Goal: Communication & Community: Answer question/provide support

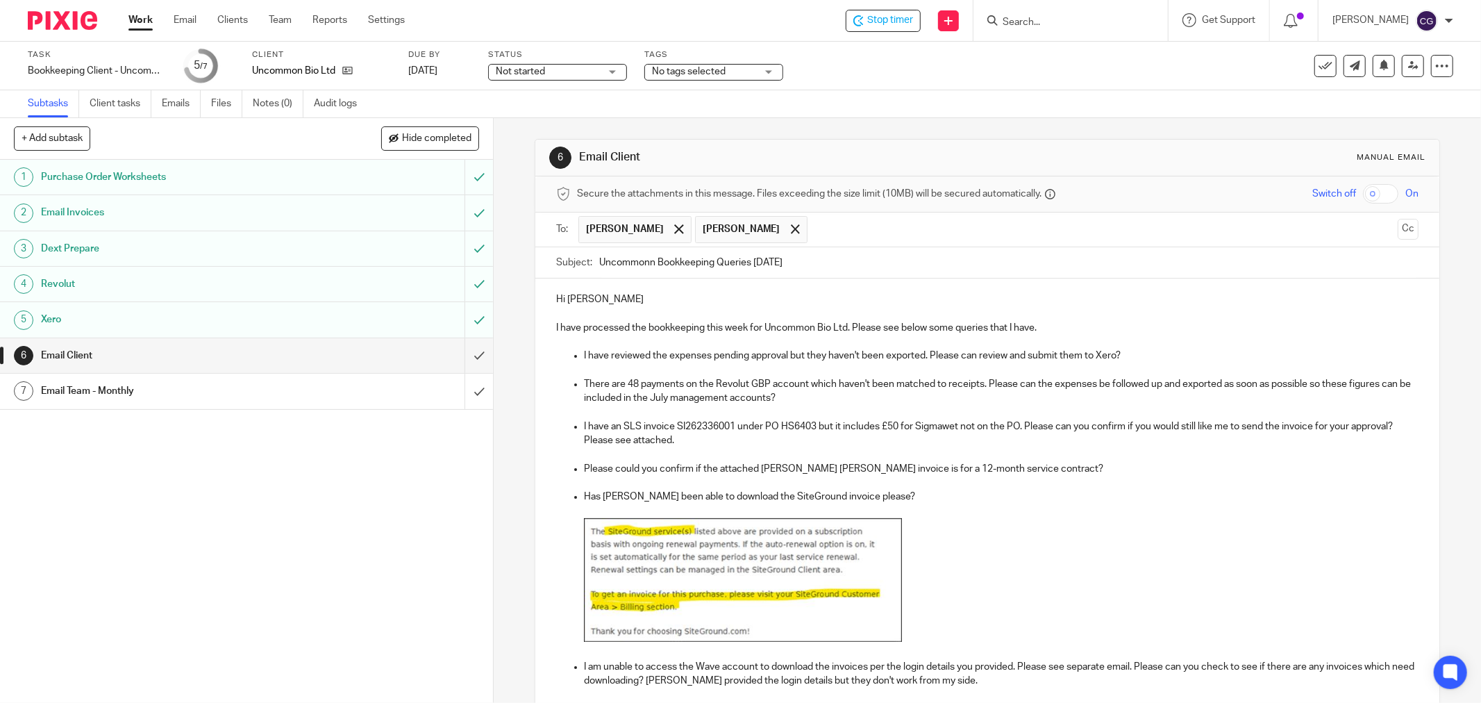
click at [584, 358] on p "I have reviewed the expenses pending approval but they haven't been exported. P…" at bounding box center [1001, 355] width 834 height 14
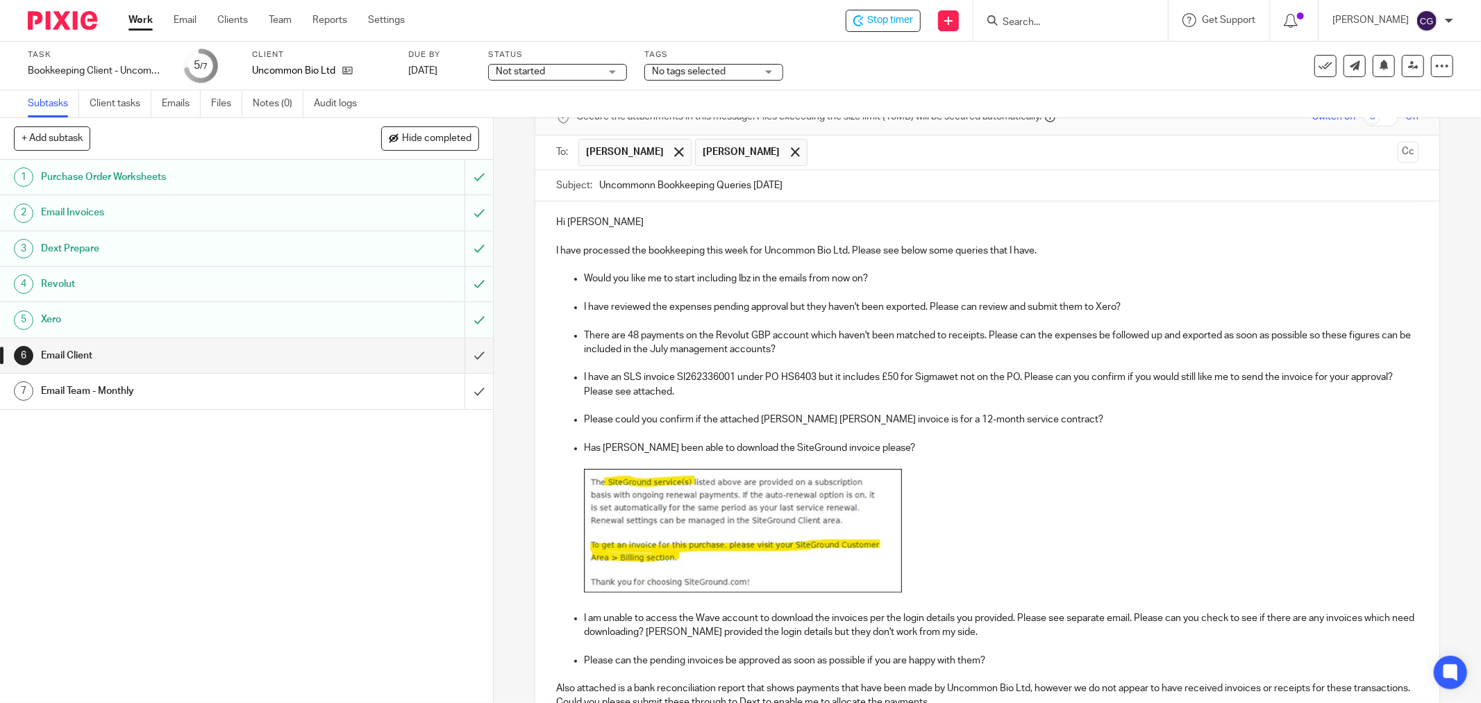
scroll to position [308, 0]
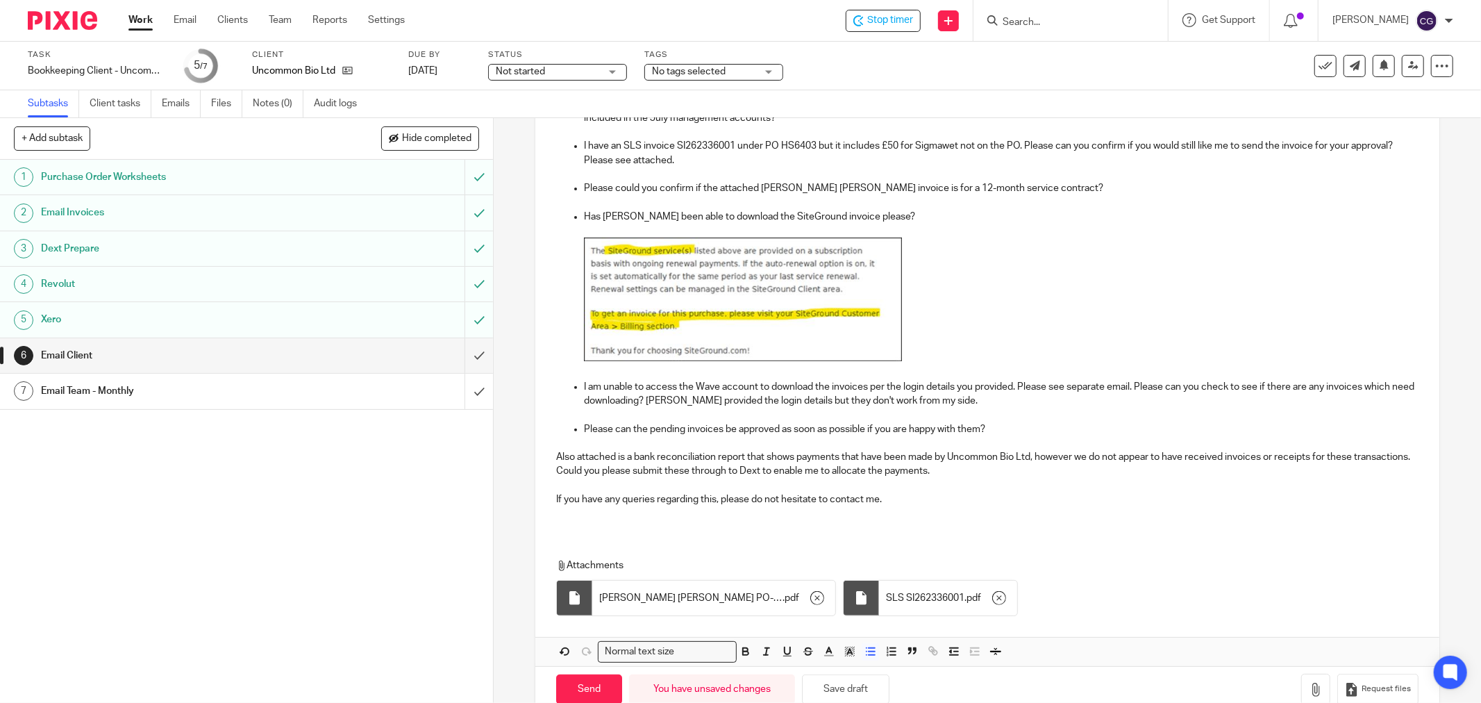
drag, startPoint x: 952, startPoint y: 403, endPoint x: 959, endPoint y: 405, distance: 7.2
click at [953, 403] on p "I am unable to access the Wave account to download the invoices per the login d…" at bounding box center [1001, 394] width 834 height 28
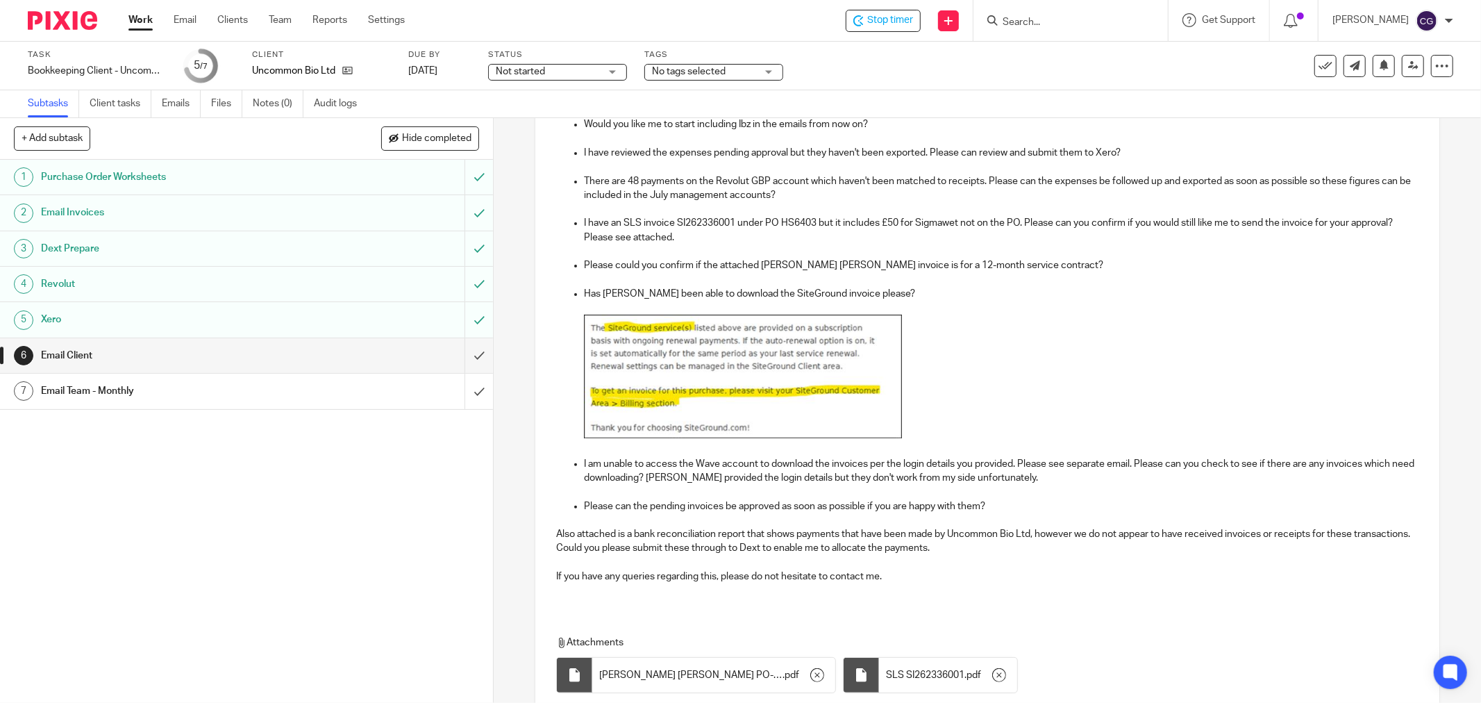
scroll to position [154, 0]
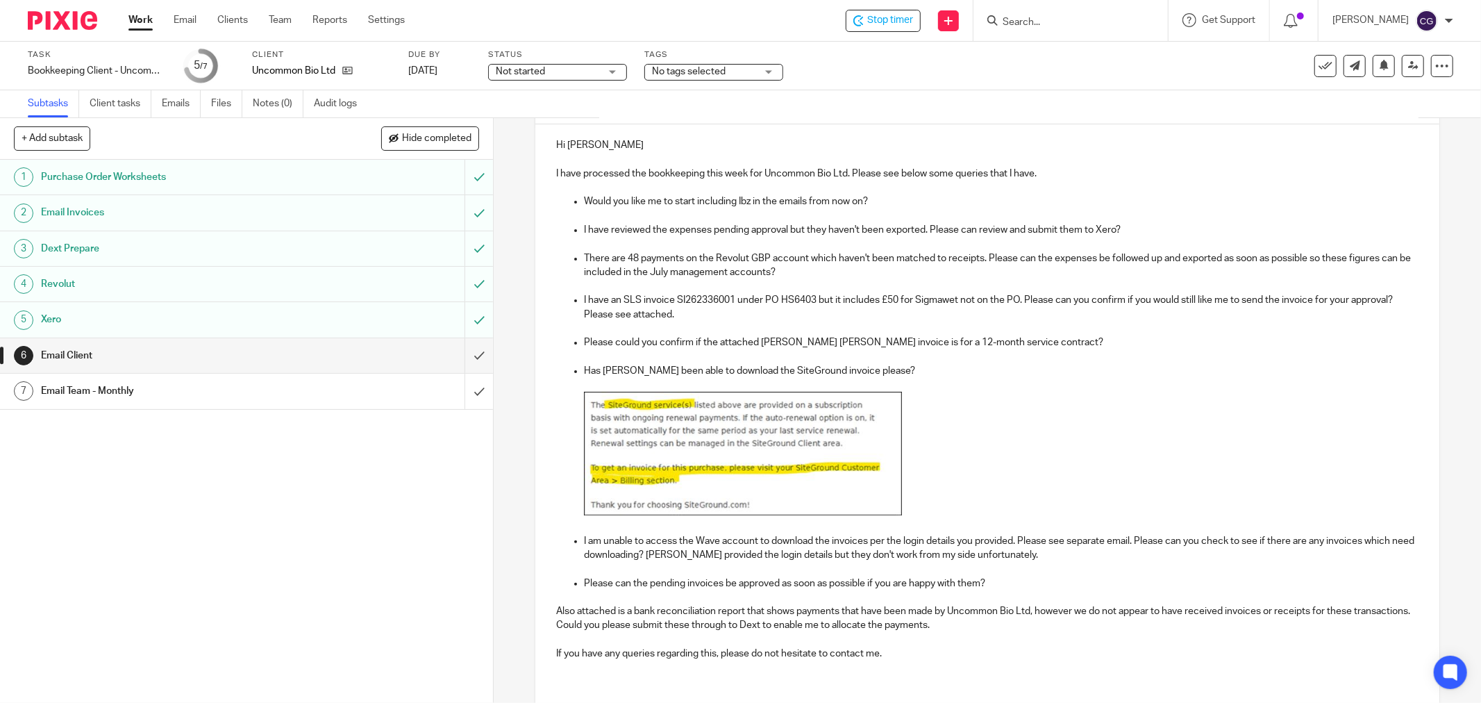
click at [828, 269] on p "There are 48 payments on the Revolut GBP account which haven't been matched to …" at bounding box center [1001, 265] width 834 height 28
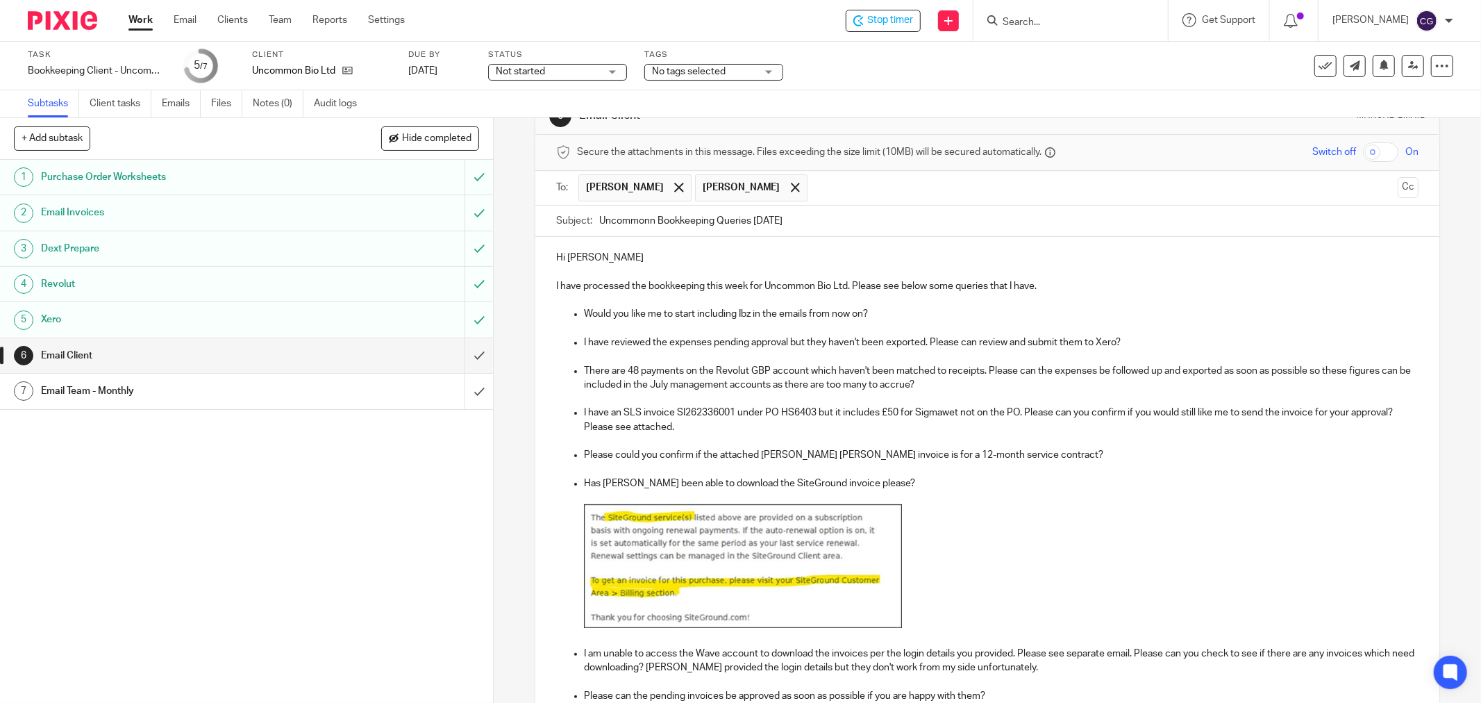
scroll to position [0, 0]
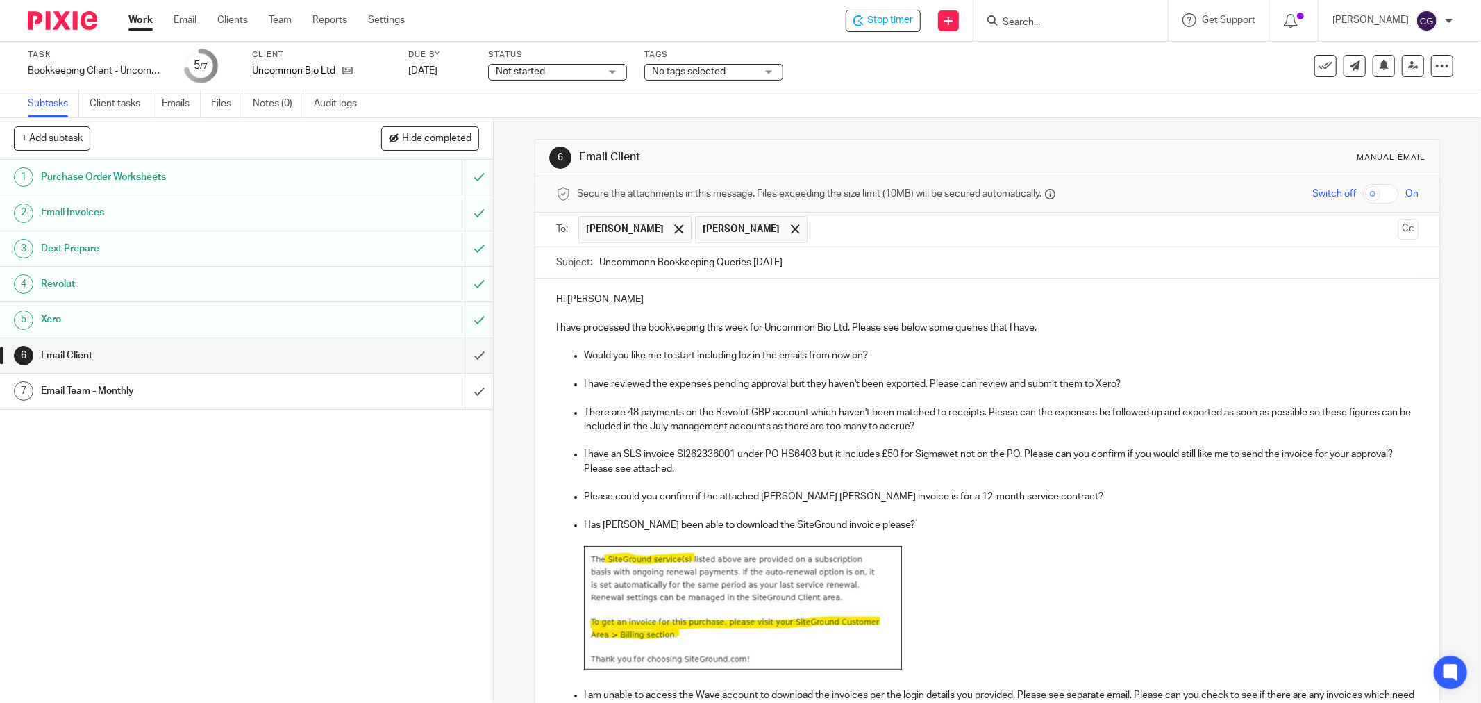
click at [584, 358] on p "Would you like me to start including Ibz in the emails from now on?" at bounding box center [1001, 355] width 834 height 14
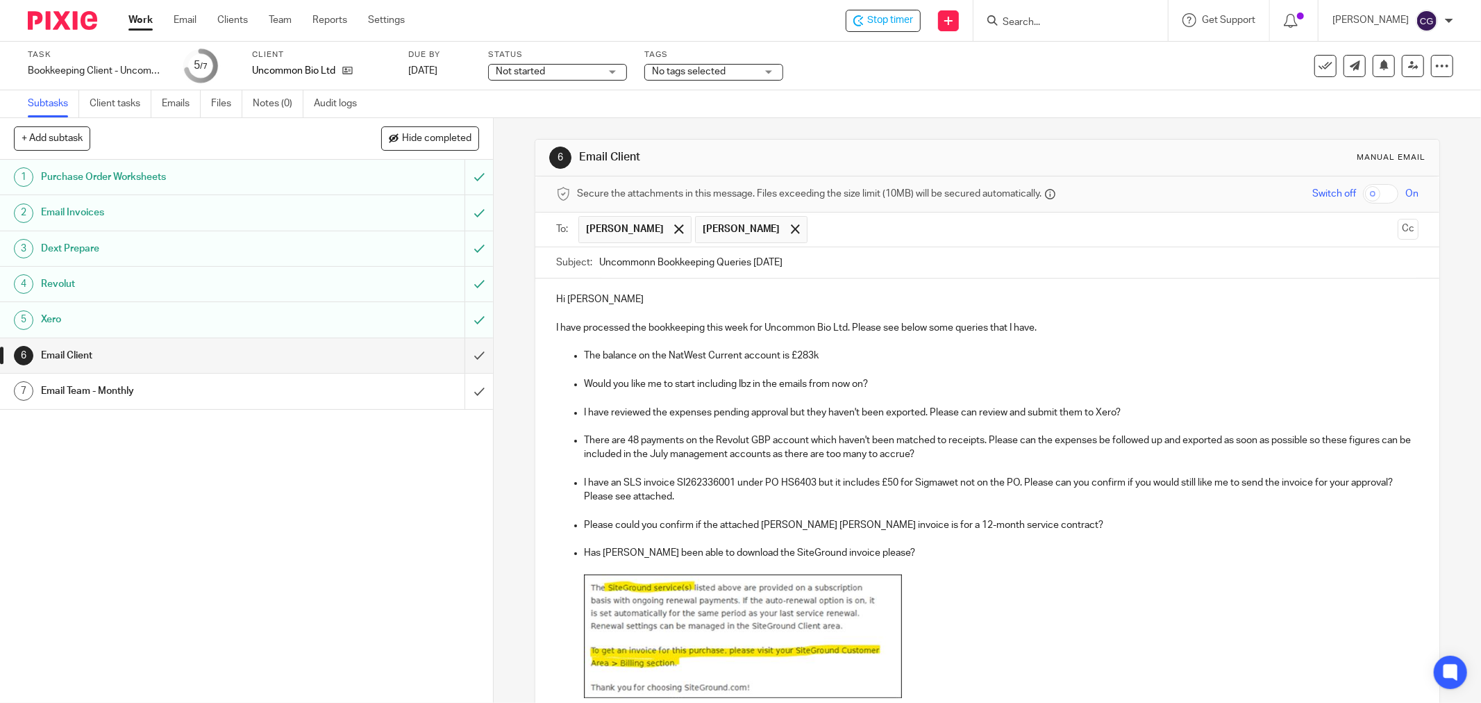
click at [821, 354] on p "The balance on the NatWest Current account is £283k" at bounding box center [1001, 355] width 834 height 14
click at [840, 355] on p "The balance on the NatWest Current account is £283k." at bounding box center [1001, 355] width 834 height 14
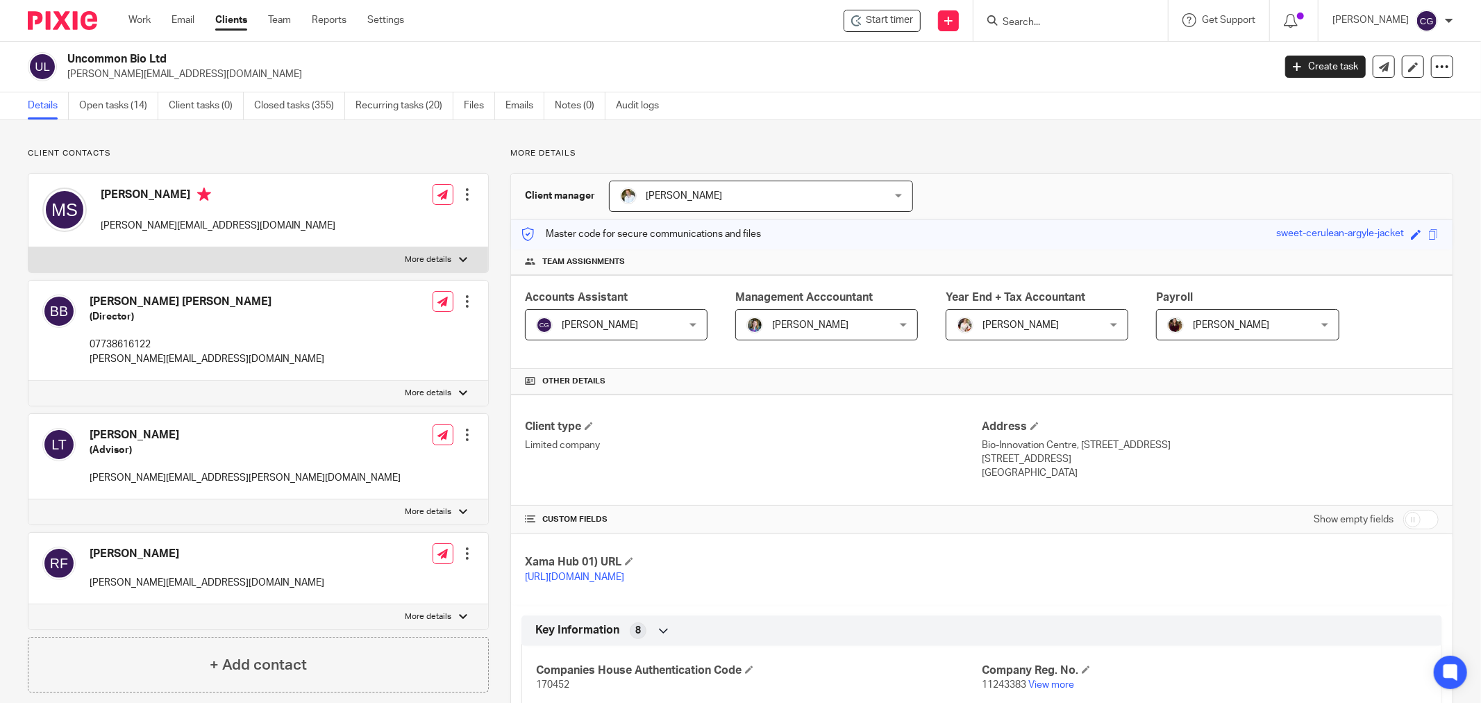
scroll to position [1375, 0]
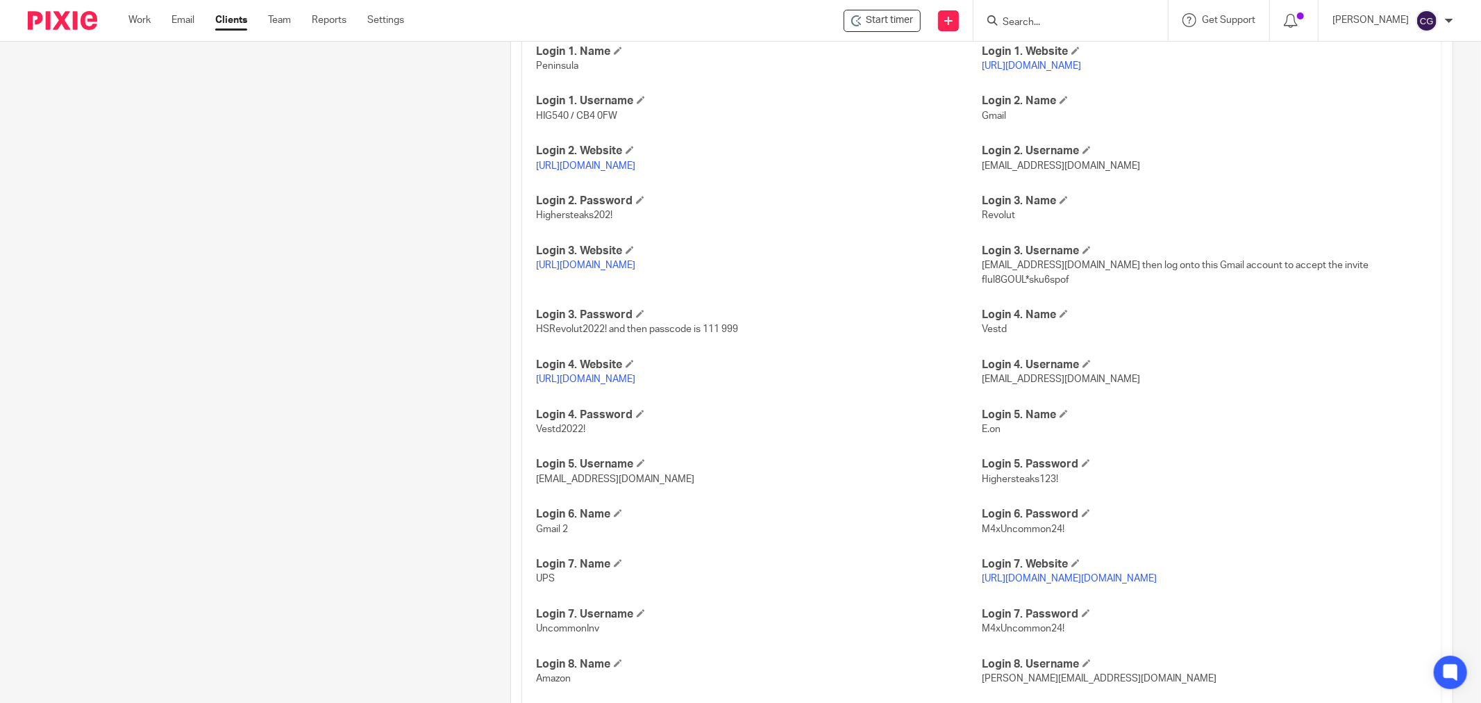
click at [606, 167] on link "[URL][DOMAIN_NAME]" at bounding box center [585, 166] width 99 height 10
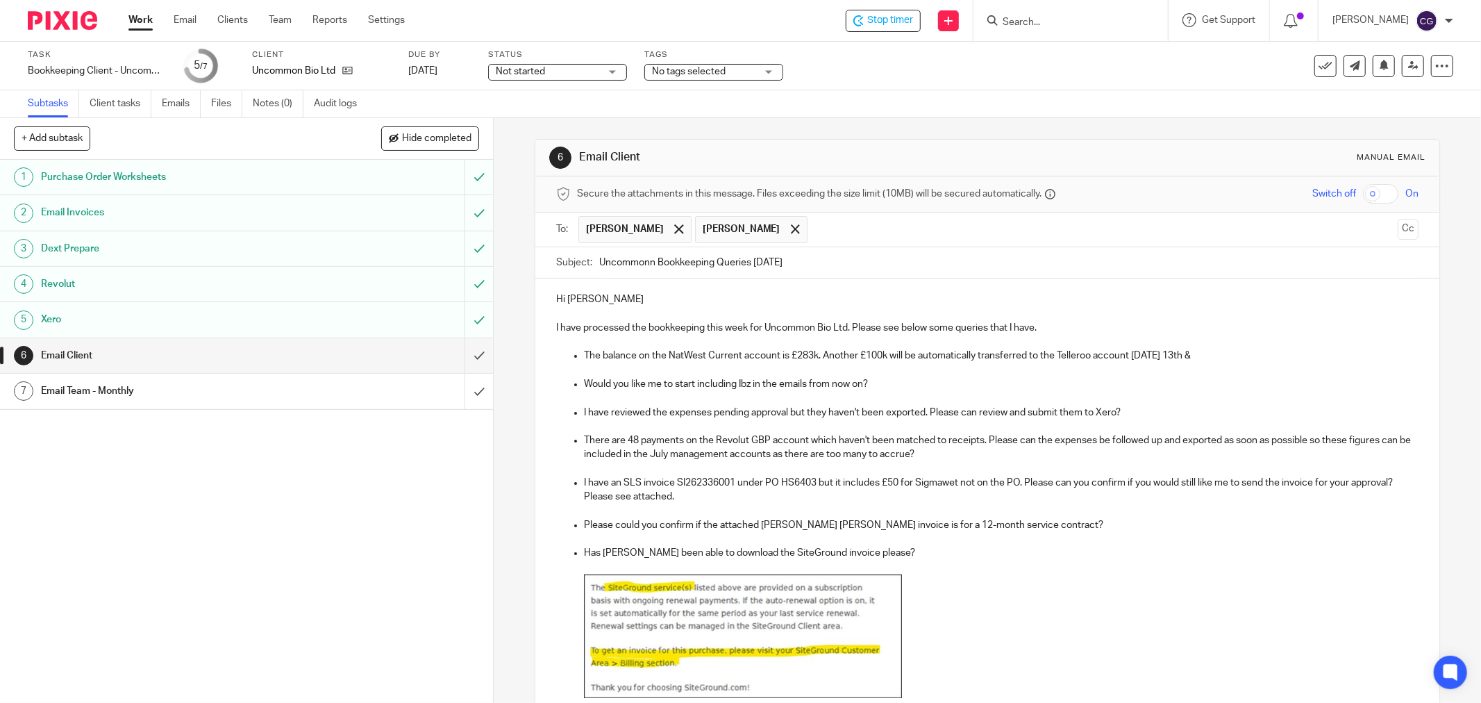
click at [1168, 431] on p at bounding box center [987, 426] width 862 height 14
drag, startPoint x: 1229, startPoint y: 355, endPoint x: 1260, endPoint y: 371, distance: 34.5
click at [1232, 362] on p "The balance on the NatWest Current account is £283k. Another £100k will be auto…" at bounding box center [1001, 355] width 834 height 14
click at [1247, 359] on p "The balance on the NatWest Current account is £283k. Another £100k will be auto…" at bounding box center [1001, 355] width 834 height 14
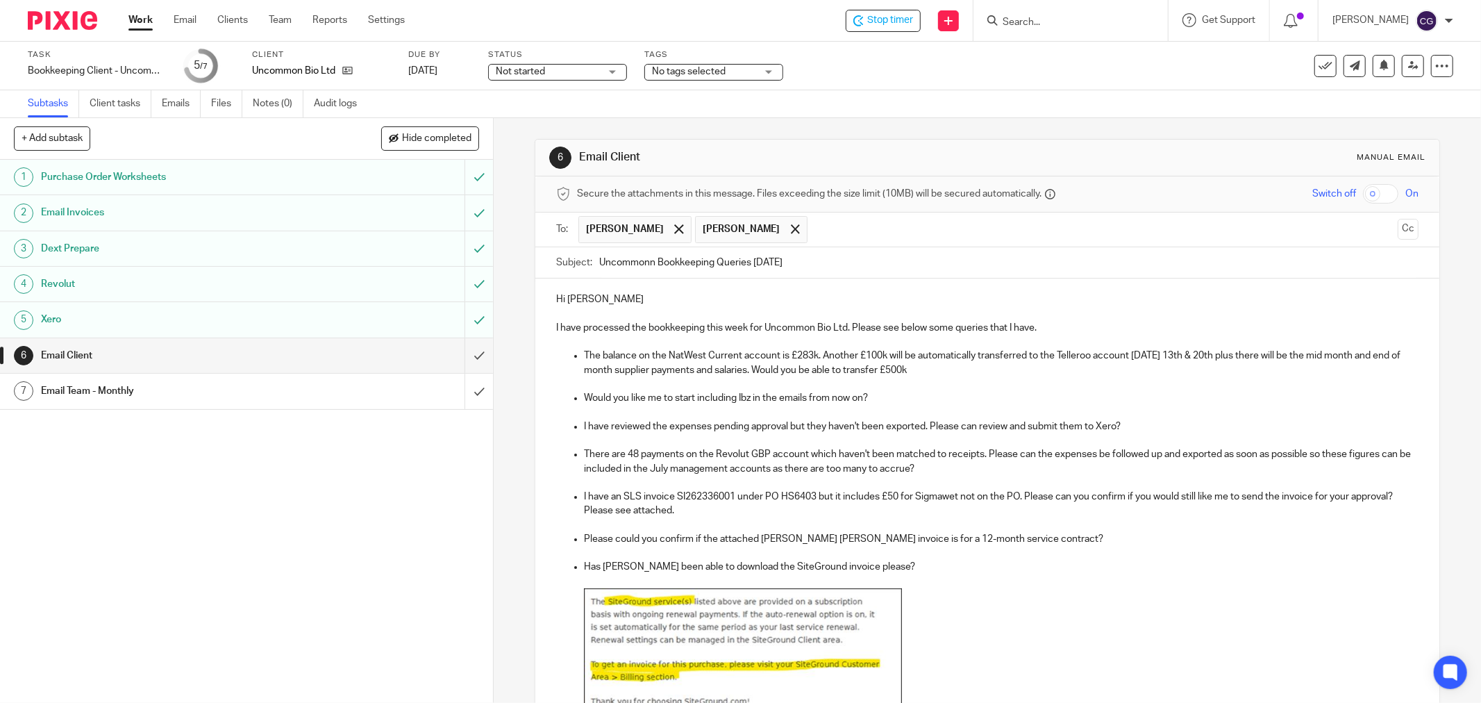
drag, startPoint x: 960, startPoint y: 369, endPoint x: 969, endPoint y: 372, distance: 9.7
click at [961, 369] on p "The balance on the NatWest Current account is £283k. Another £100k will be auto…" at bounding box center [1001, 362] width 834 height 28
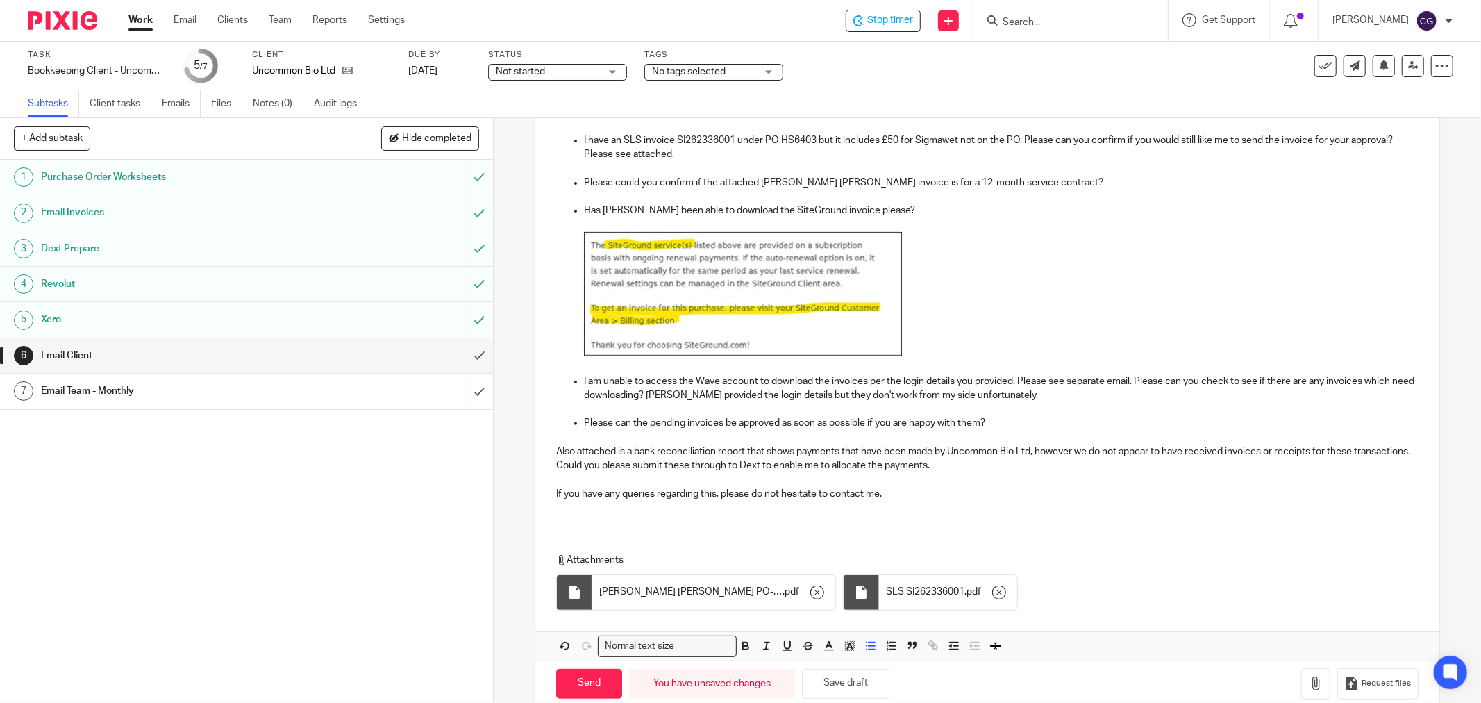
scroll to position [383, 0]
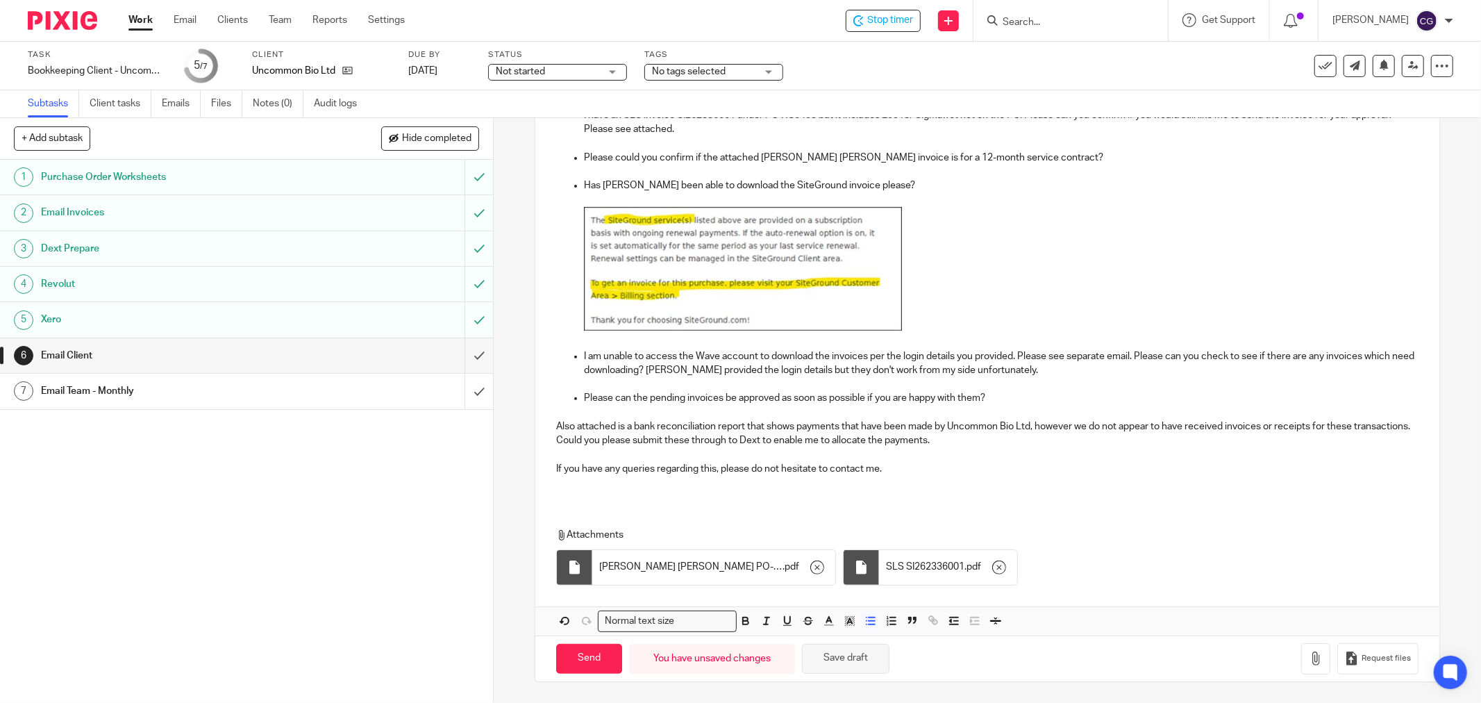
click at [848, 660] on button "Save draft" at bounding box center [845, 659] width 87 height 30
click at [1032, 424] on p "Also attached is a bank reconciliation report that shows payments that have bee…" at bounding box center [987, 433] width 862 height 28
click at [991, 440] on p "Also attached is a bank reconciliation report that shows payments that have bee…" at bounding box center [987, 433] width 862 height 28
click at [850, 660] on button "Save draft" at bounding box center [845, 659] width 87 height 30
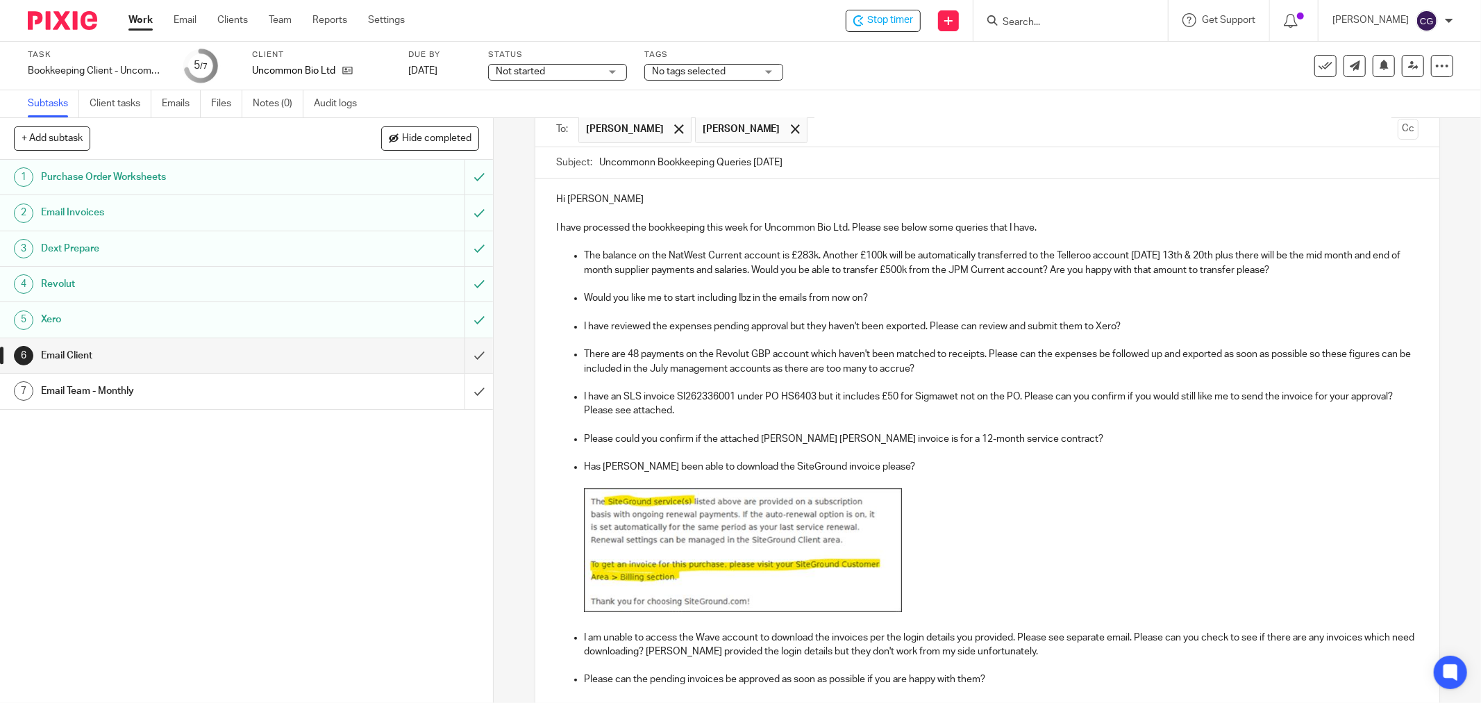
scroll to position [74, 0]
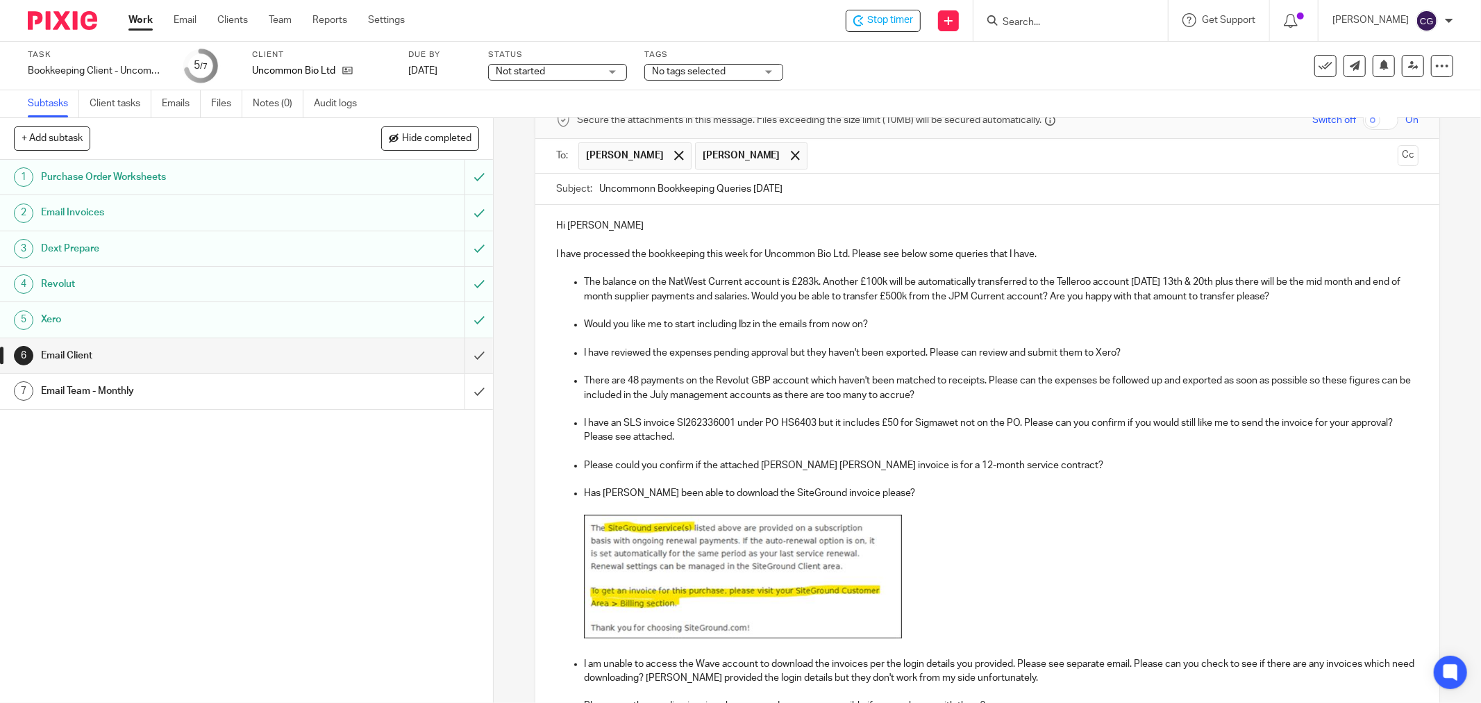
click at [629, 383] on p "There are 48 payments on the Revolut GBP account which haven't been matched to …" at bounding box center [1001, 387] width 834 height 28
drag, startPoint x: 580, startPoint y: 283, endPoint x: 768, endPoint y: 337, distance: 196.6
click at [584, 283] on p "The balance on the NatWest Current account is £283k. Another £100k will be auto…" at bounding box center [1001, 289] width 834 height 28
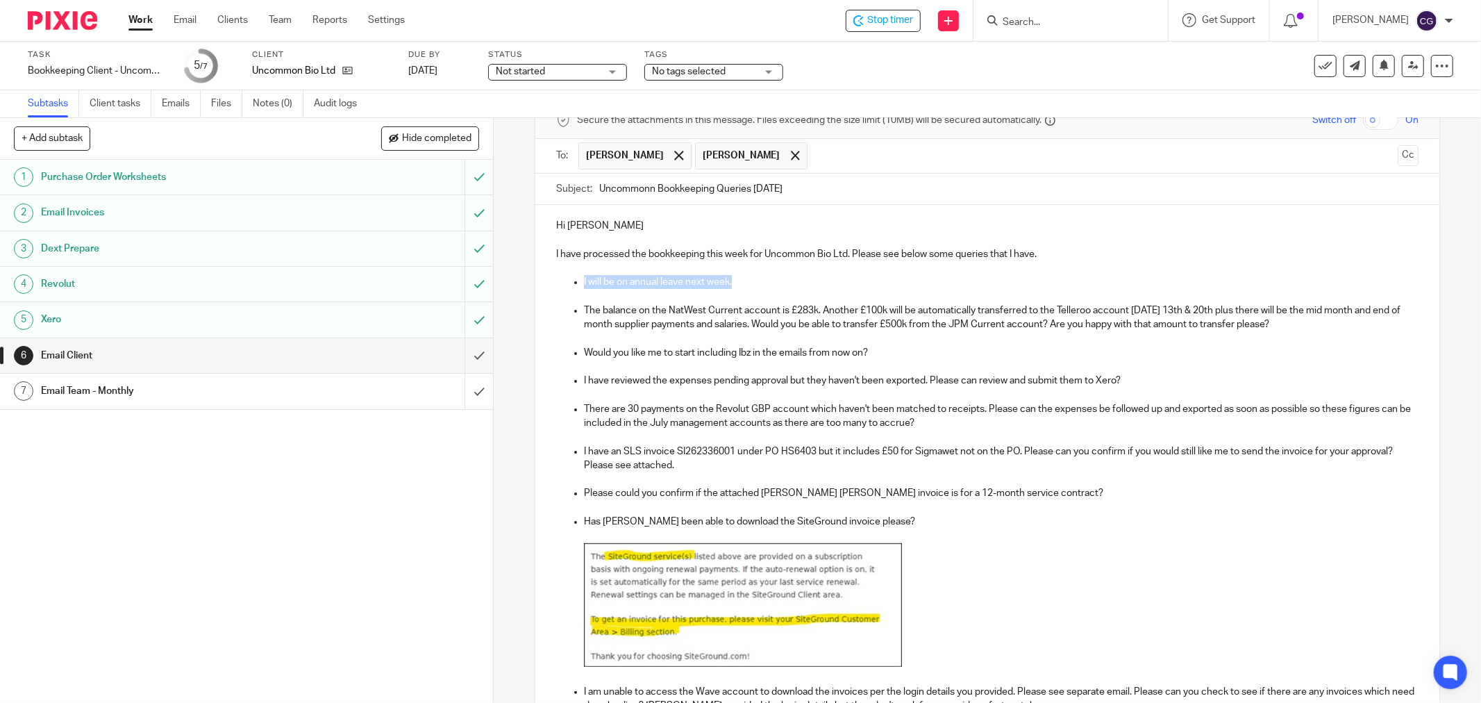
drag, startPoint x: 755, startPoint y: 287, endPoint x: 571, endPoint y: 281, distance: 184.7
click at [556, 286] on ul "I will be on annual leave next week. The balance on the NatWest Current account…" at bounding box center [987, 331] width 862 height 112
click at [604, 276] on p "I will be on annual leave next week." at bounding box center [1001, 282] width 834 height 14
click at [605, 276] on p "I will be on annual leave next week." at bounding box center [1001, 282] width 834 height 14
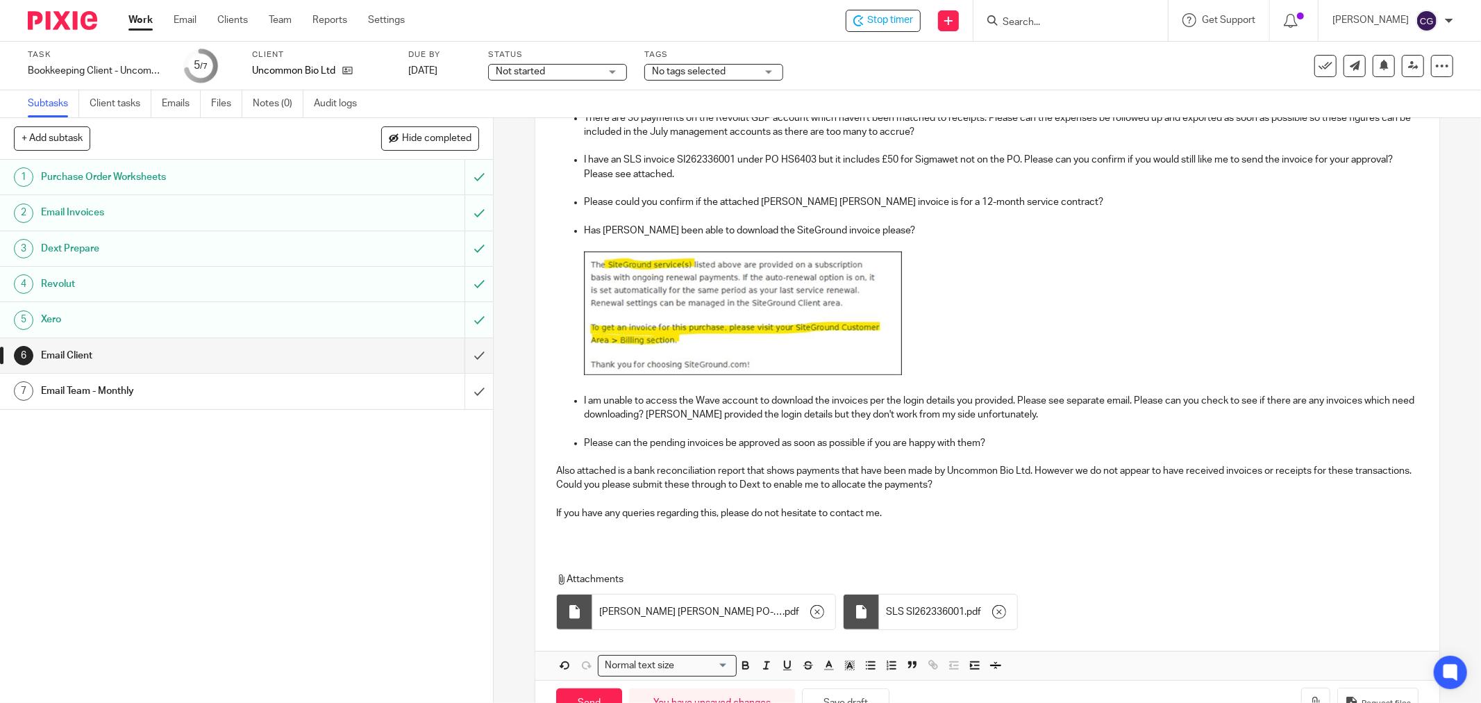
scroll to position [396, 0]
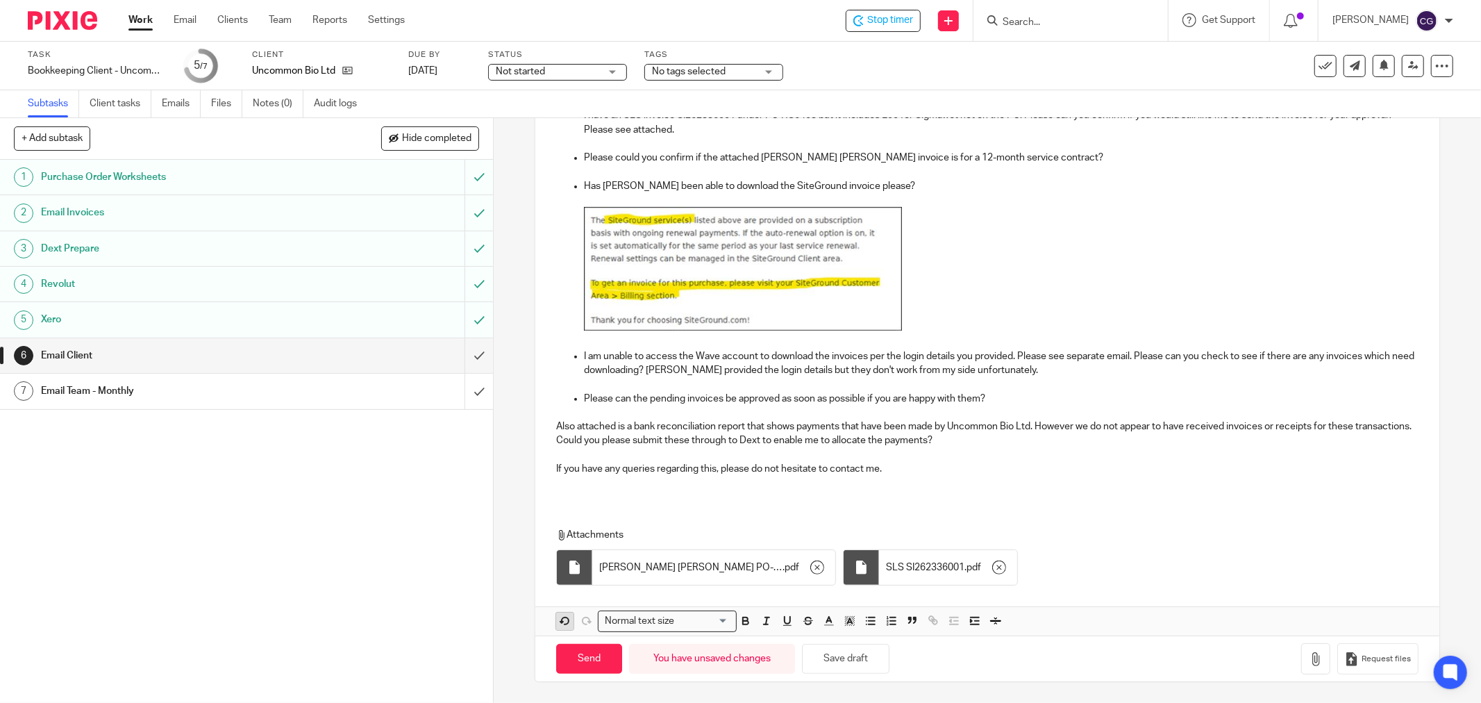
click at [562, 628] on button "button" at bounding box center [564, 620] width 17 height 17
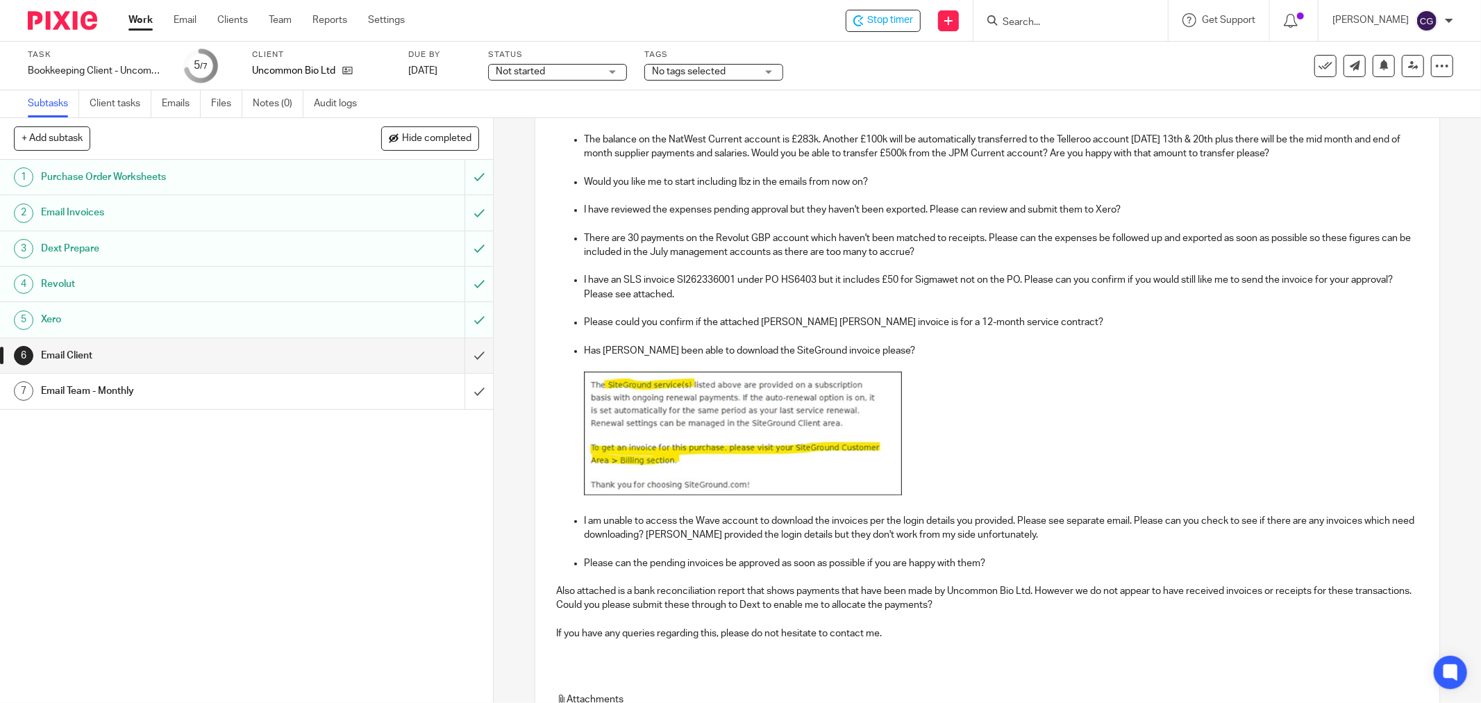
scroll to position [0, 0]
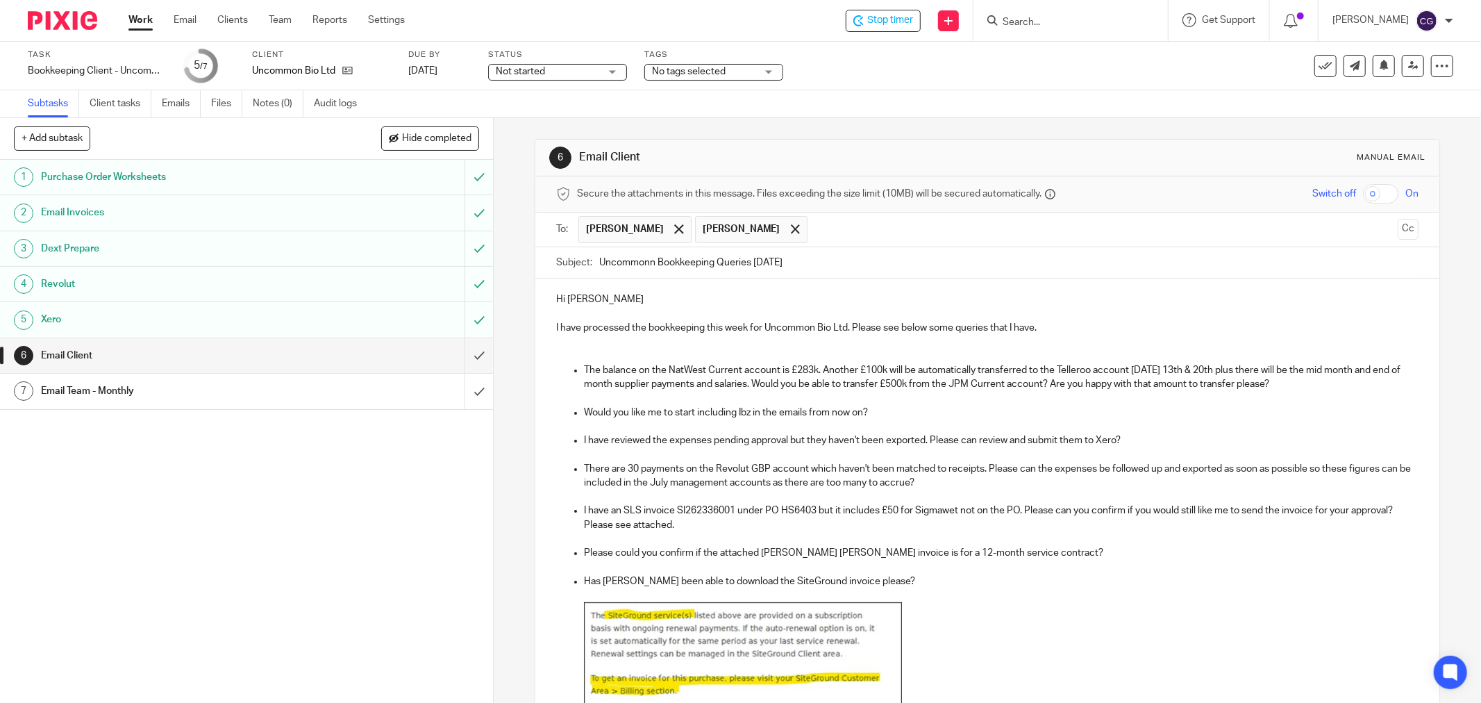
click at [1070, 328] on p "I have processed the bookkeeping this week for Uncommon Bio Ltd. Please see bel…" at bounding box center [987, 328] width 862 height 14
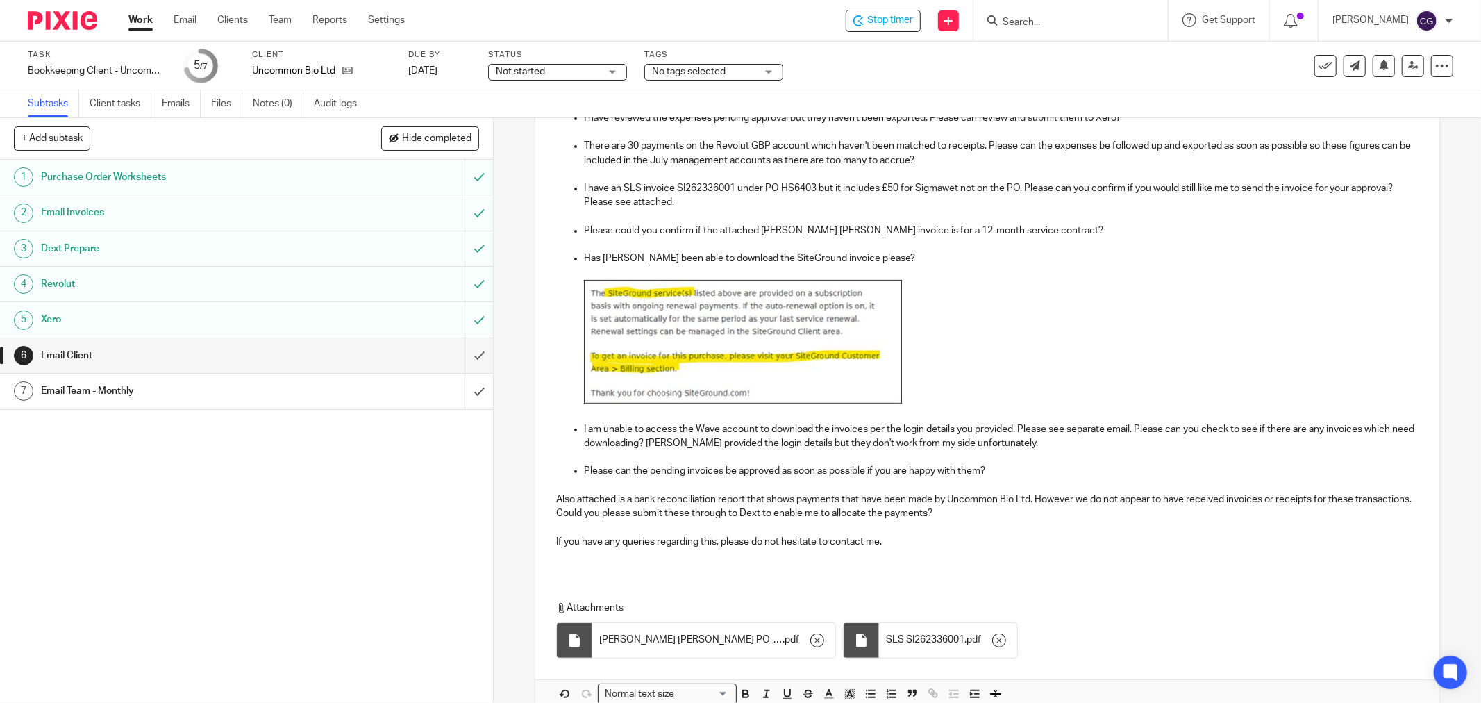
scroll to position [383, 0]
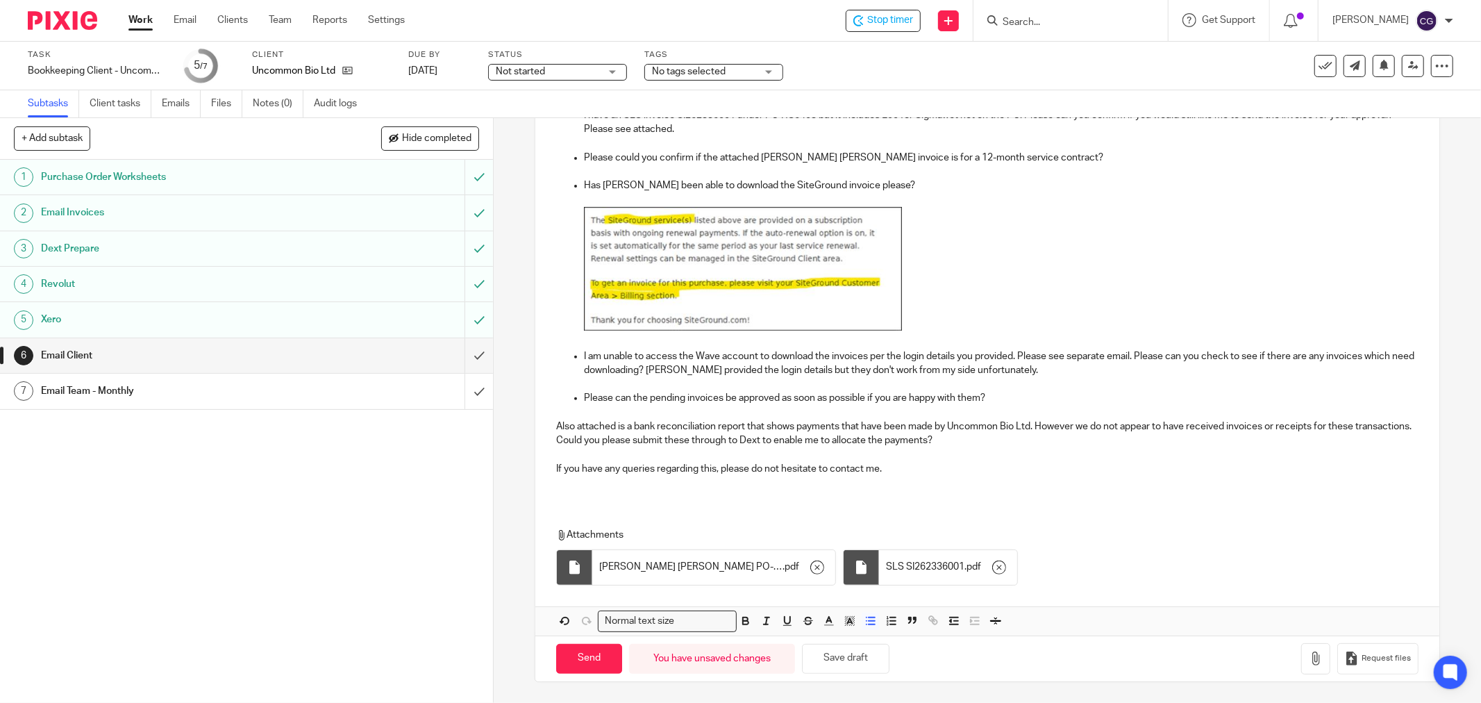
click at [997, 398] on p "Please can the pending invoices be approved as soon as possible if you are happ…" at bounding box center [1001, 398] width 834 height 14
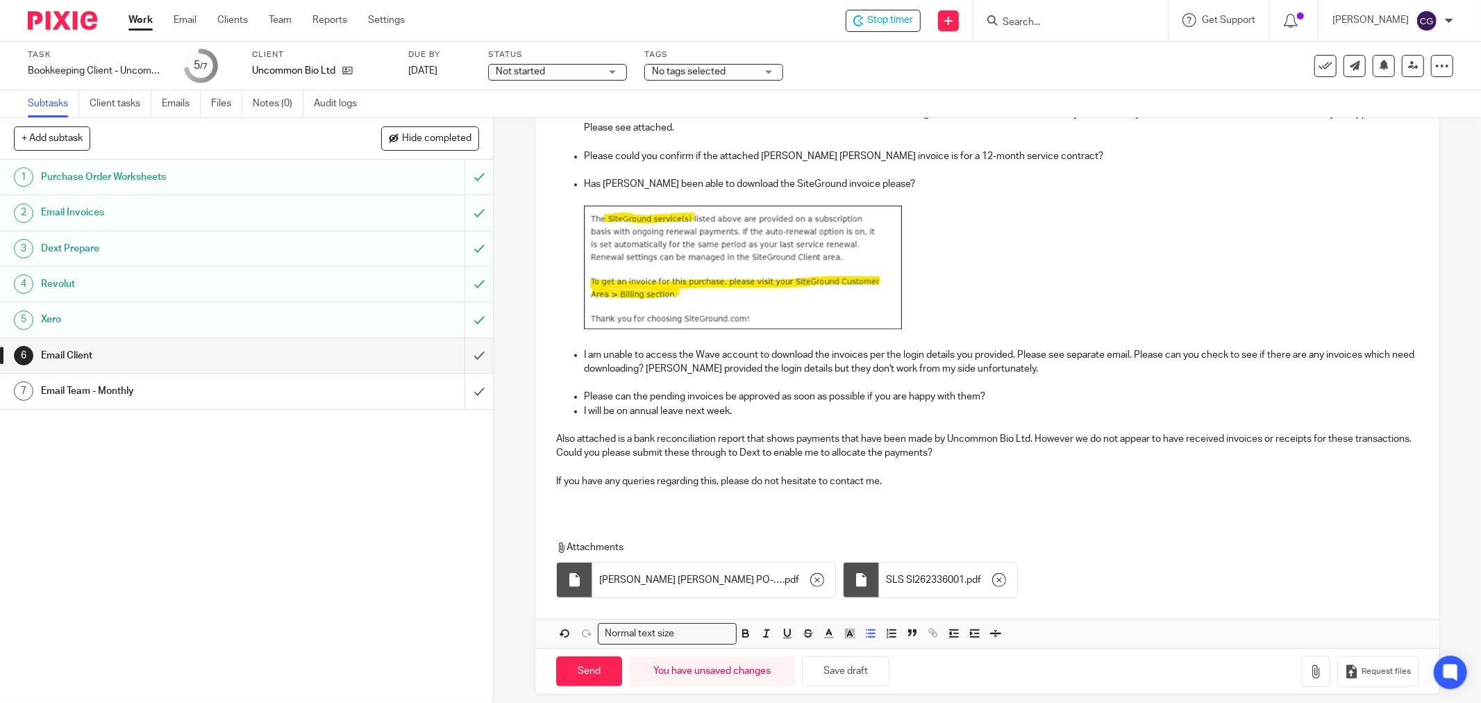
click at [1018, 405] on p "I will be on annual leave next week." at bounding box center [1001, 411] width 834 height 14
click at [1007, 398] on p "Please can the pending invoices be approved as soon as possible if you are happ…" at bounding box center [1001, 396] width 834 height 14
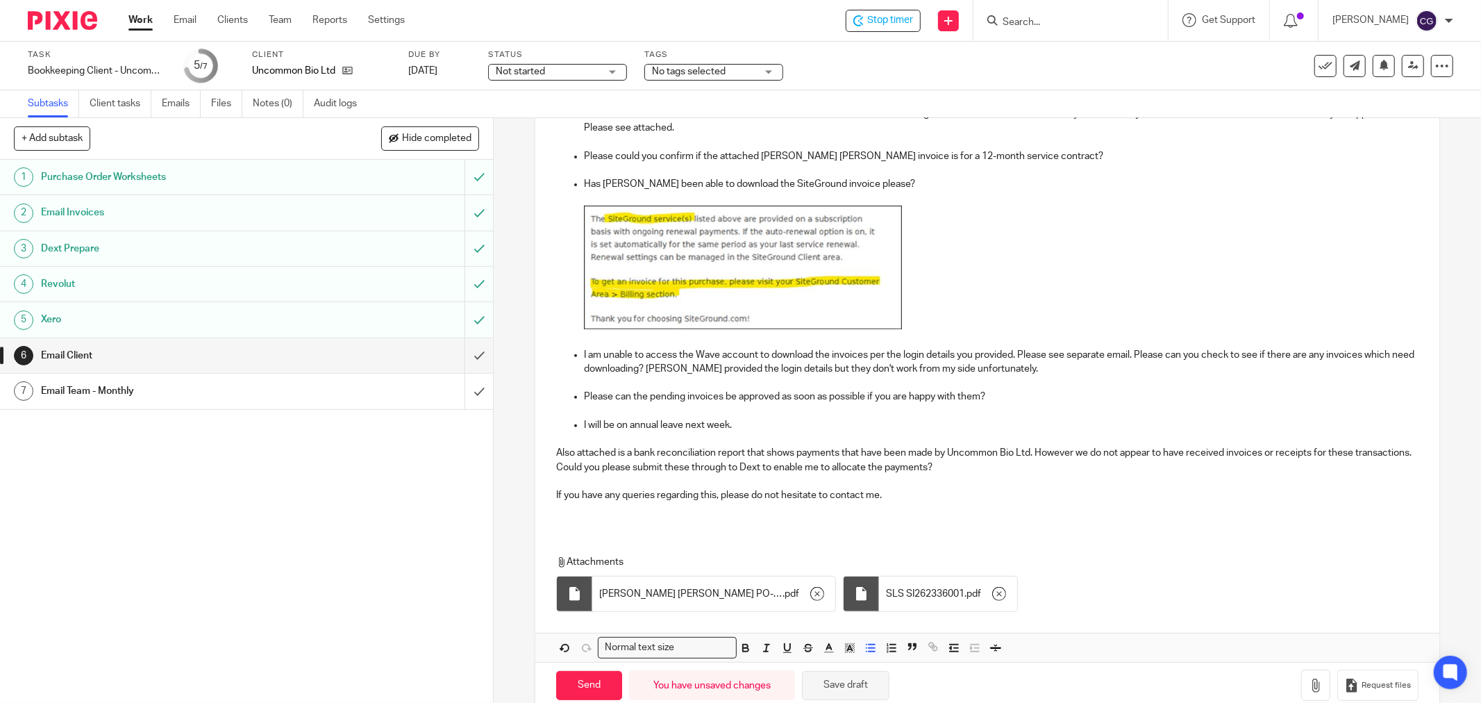
click at [841, 680] on button "Save draft" at bounding box center [845, 686] width 87 height 30
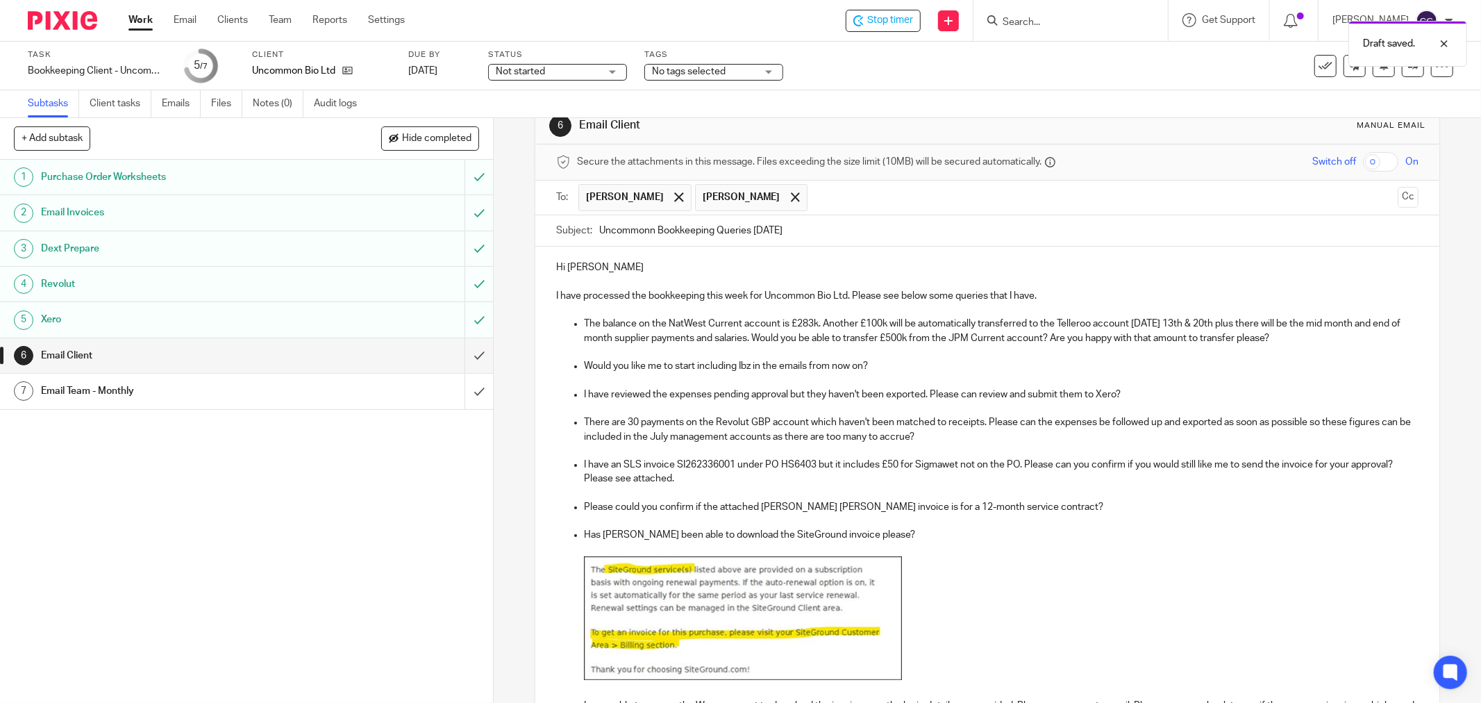
scroll to position [0, 0]
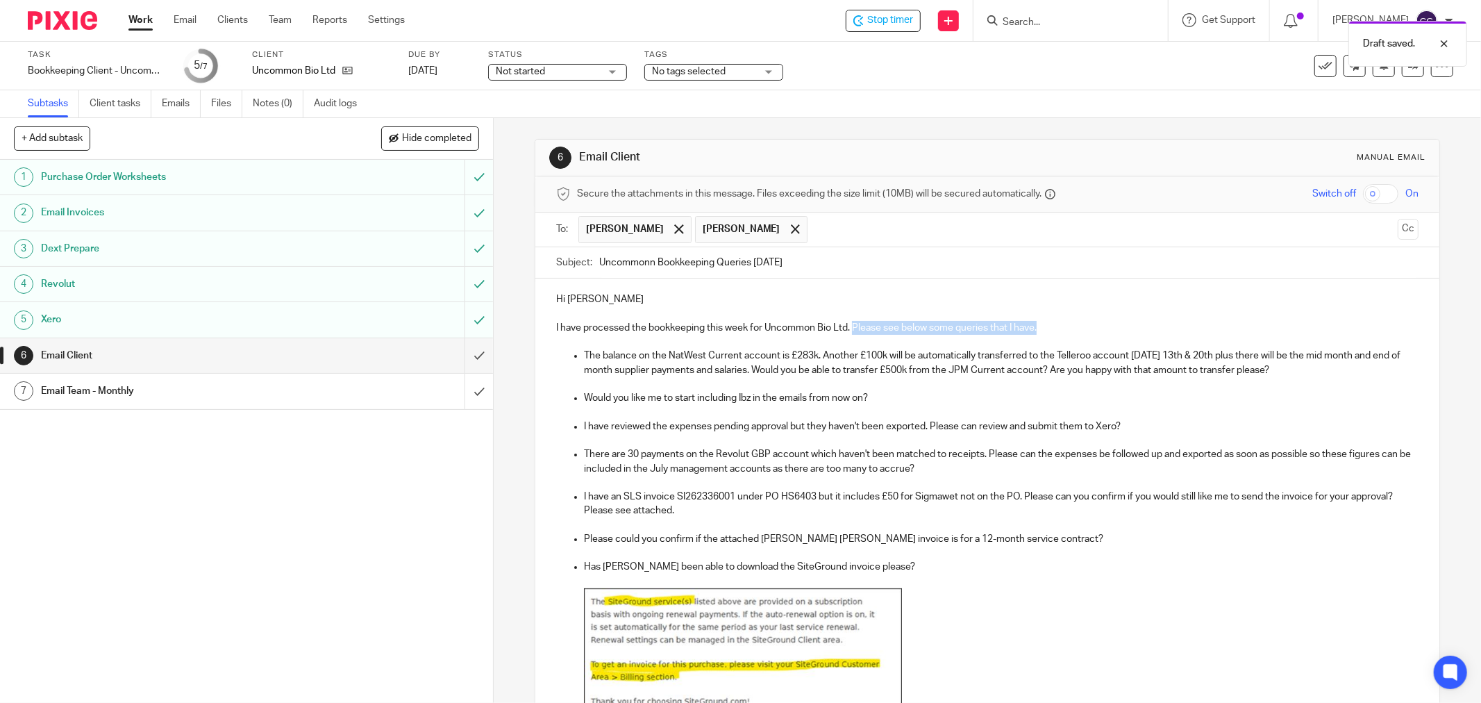
drag, startPoint x: 1050, startPoint y: 328, endPoint x: 851, endPoint y: 332, distance: 199.3
click at [851, 332] on p "I have processed the bookkeeping this week for Uncommon Bio Ltd. Please see bel…" at bounding box center [987, 328] width 862 height 14
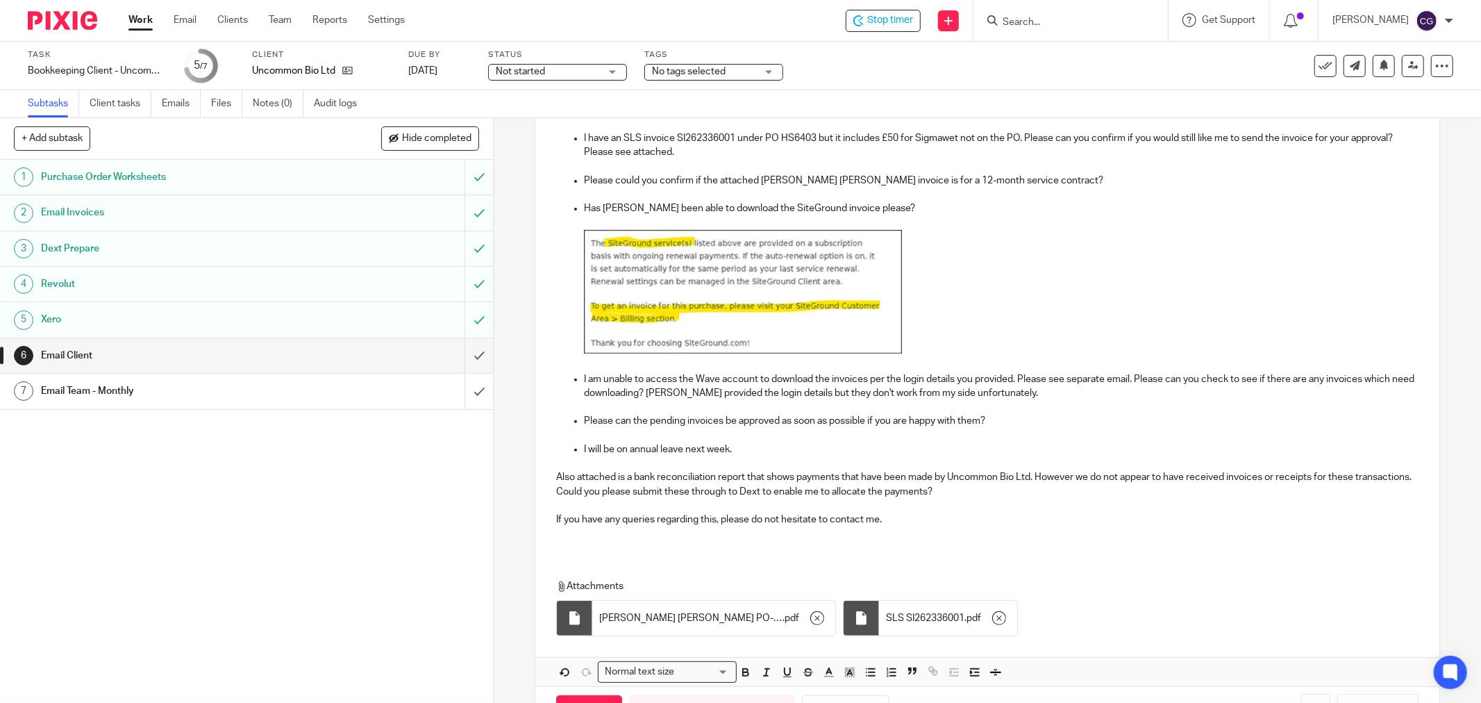
scroll to position [410, 0]
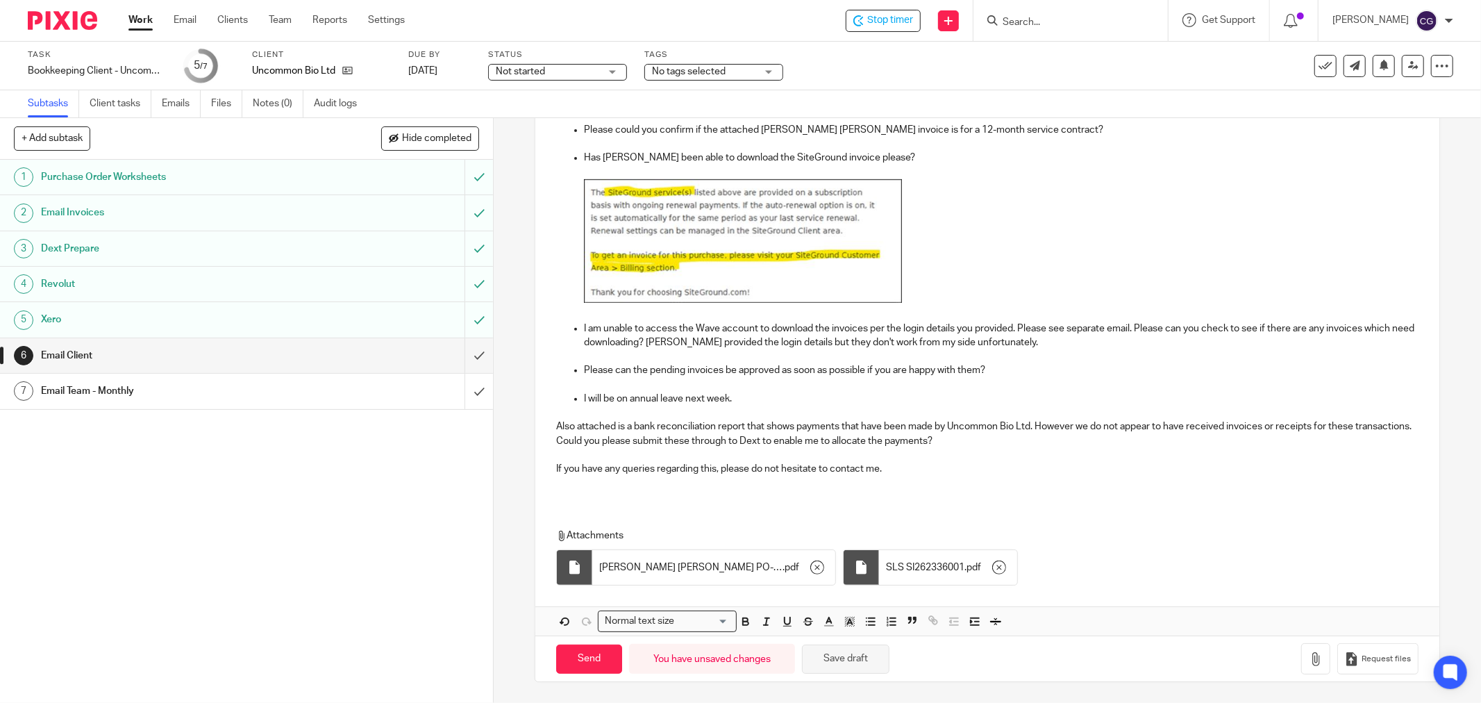
click at [831, 661] on button "Save draft" at bounding box center [845, 659] width 87 height 30
click at [1309, 657] on icon "button" at bounding box center [1316, 659] width 14 height 14
click at [866, 660] on button "Save draft" at bounding box center [845, 659] width 87 height 30
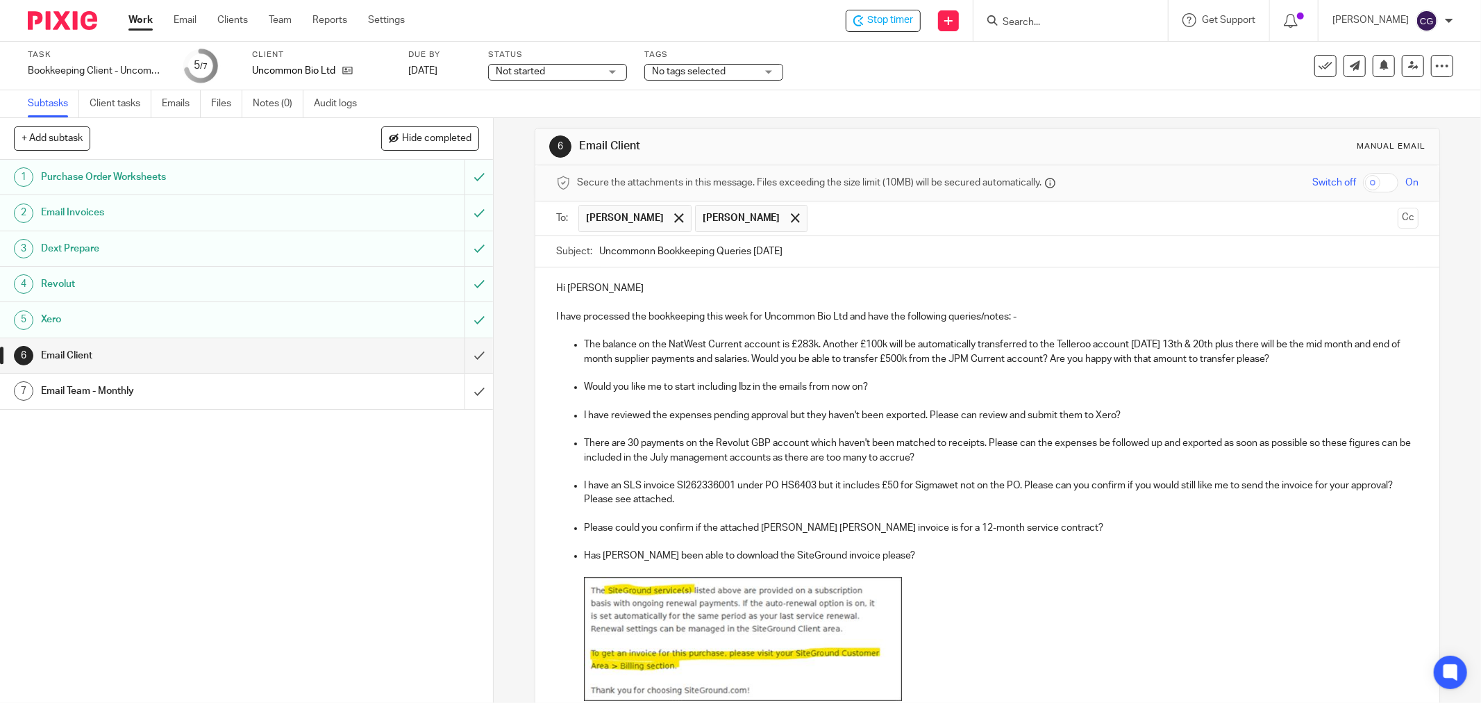
scroll to position [0, 0]
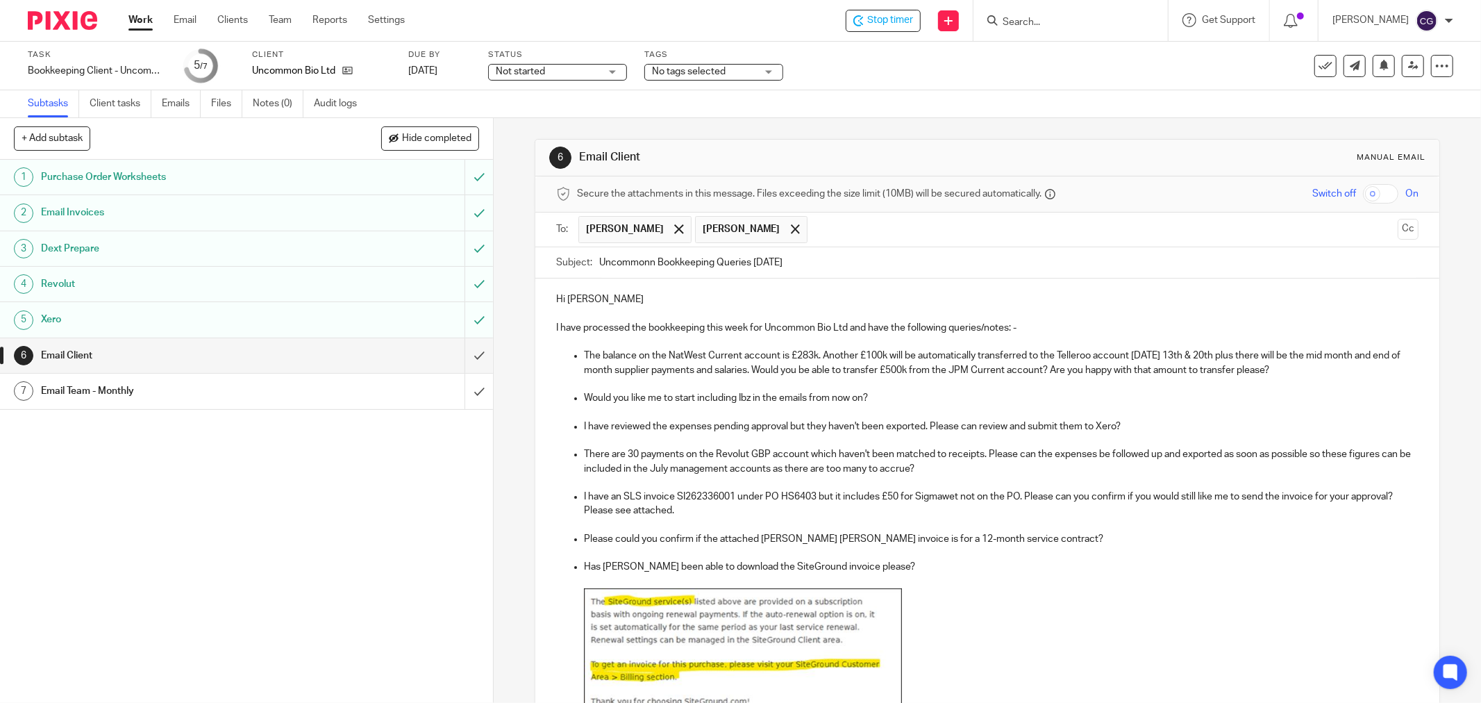
drag, startPoint x: 1384, startPoint y: 230, endPoint x: 1361, endPoint y: 230, distance: 23.6
click at [1397, 230] on button "Cc" at bounding box center [1407, 229] width 21 height 21
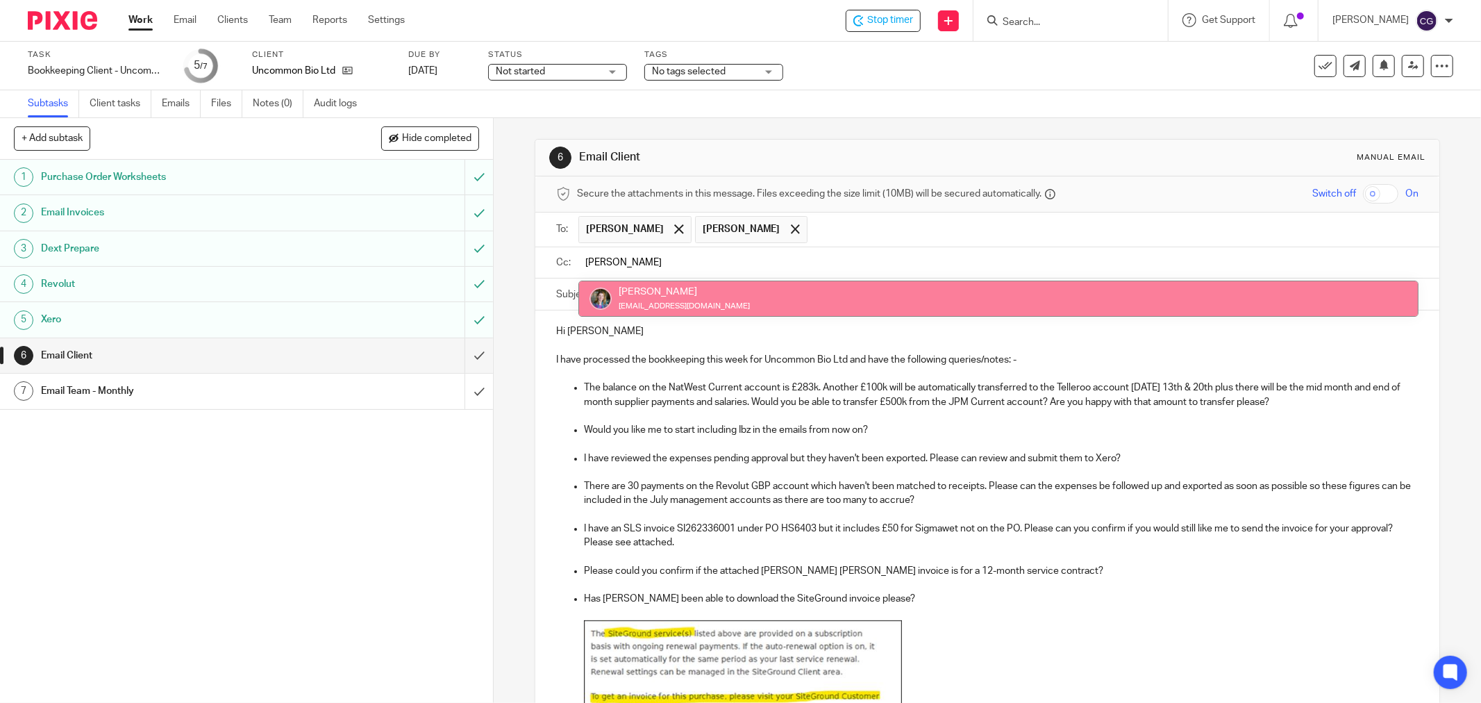
type input "eric"
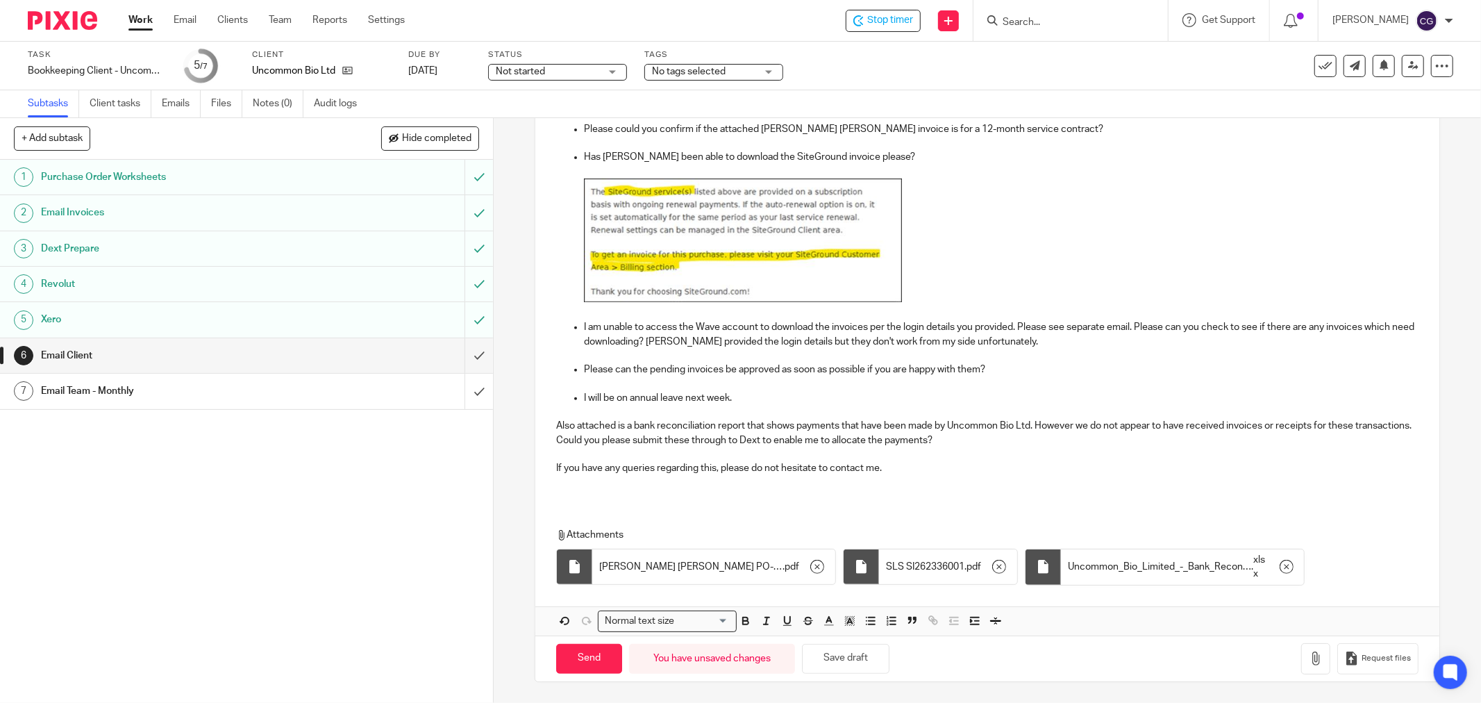
scroll to position [446, 0]
click at [578, 660] on input "Send" at bounding box center [589, 659] width 66 height 30
type input "Sent"
click at [362, 396] on div "Email Team - Monthly" at bounding box center [246, 390] width 410 height 21
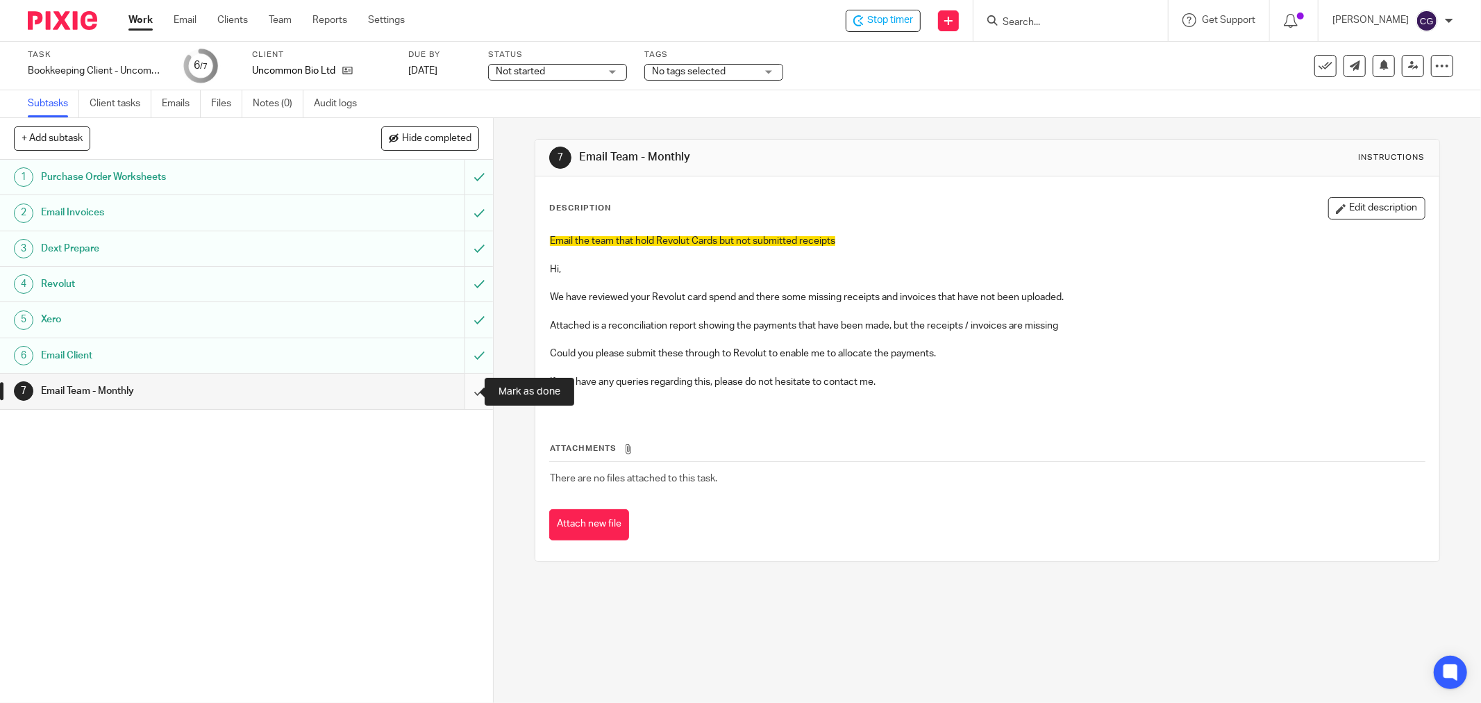
click at [471, 390] on input "submit" at bounding box center [246, 390] width 493 height 35
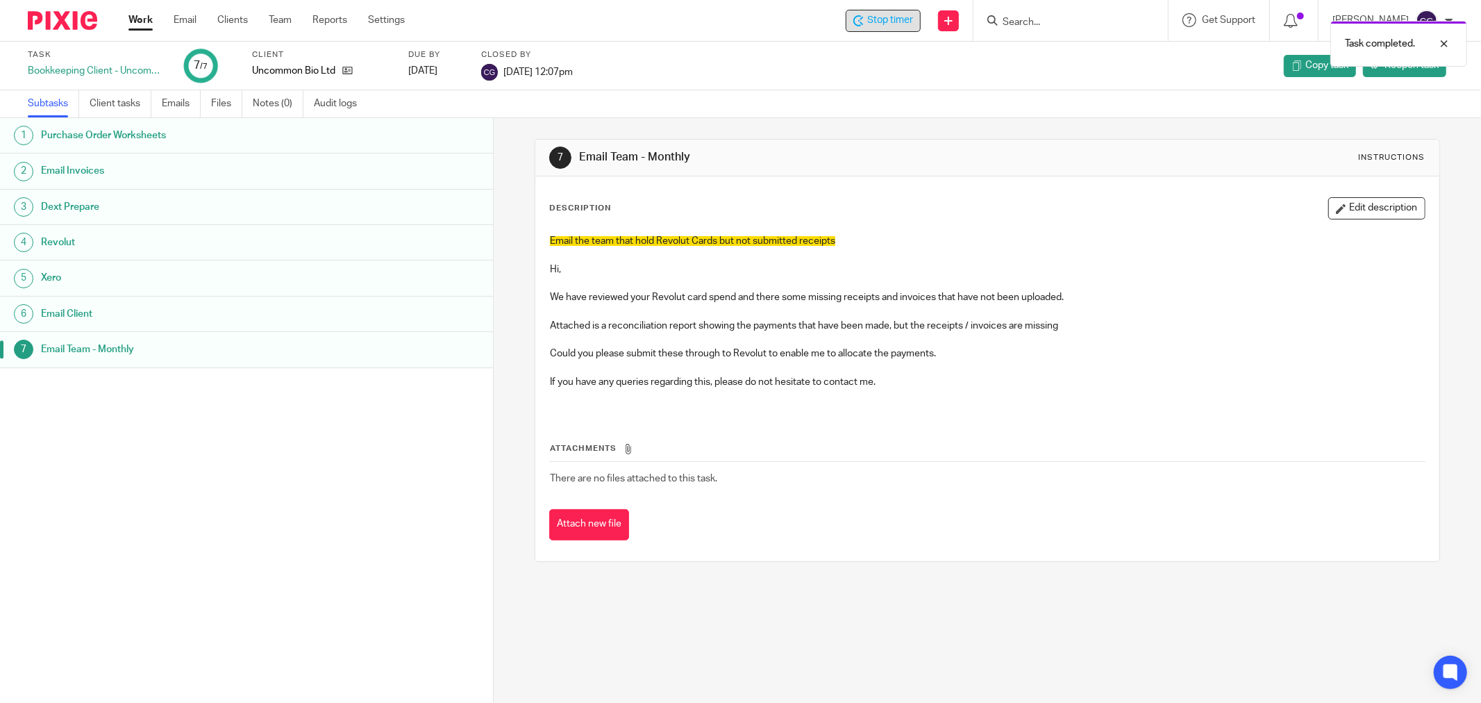
drag, startPoint x: 905, startPoint y: 15, endPoint x: 889, endPoint y: 12, distance: 16.3
click at [903, 17] on div "Task completed." at bounding box center [1104, 40] width 727 height 53
click at [140, 19] on link "Work" at bounding box center [140, 20] width 24 height 14
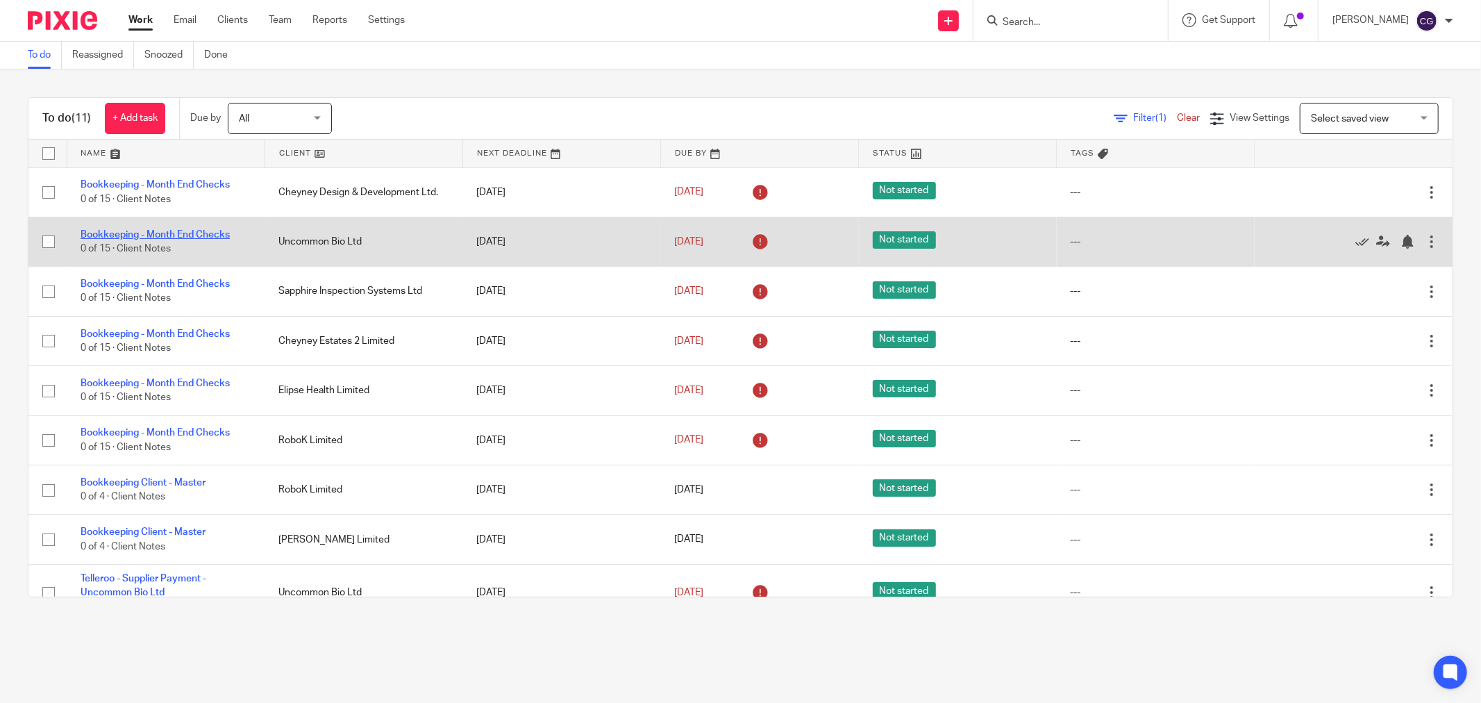
click at [199, 232] on link "Bookkeeping - Month End Checks" at bounding box center [155, 235] width 149 height 10
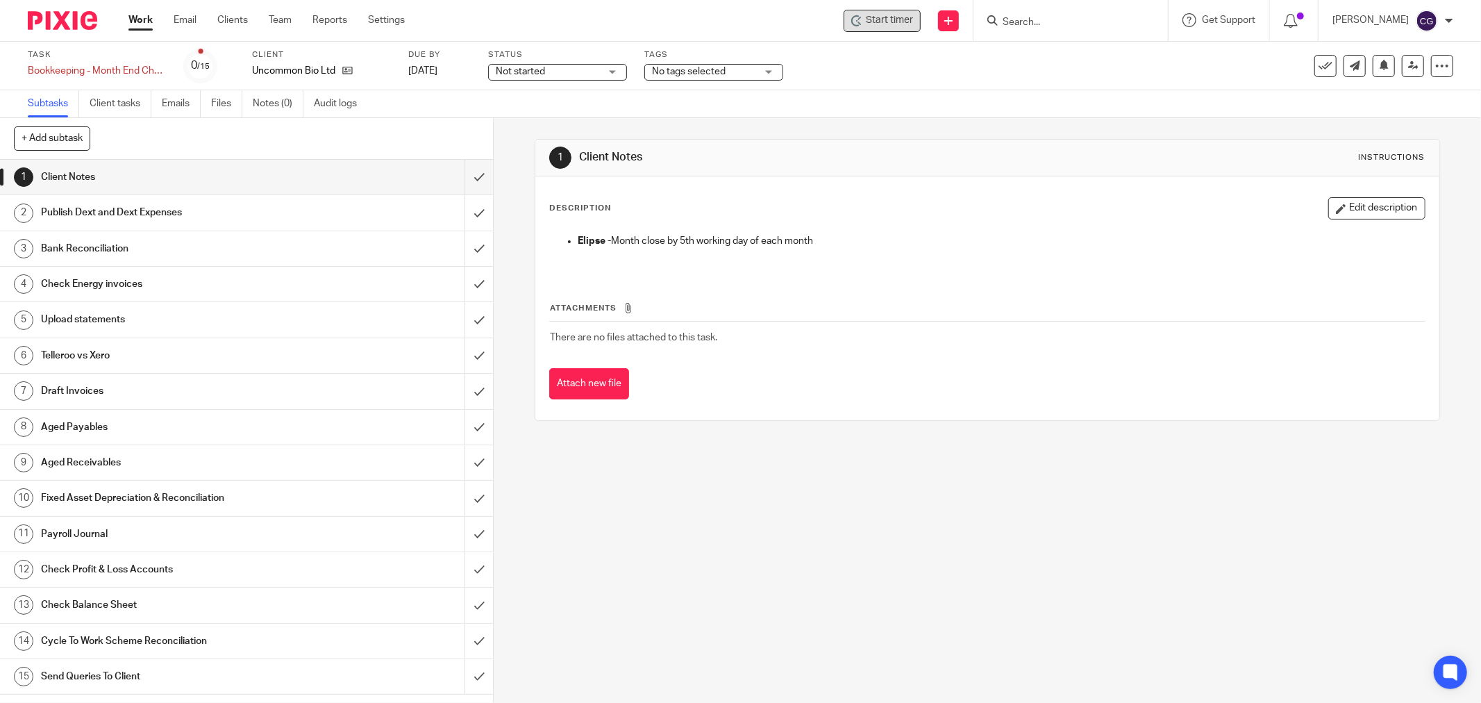
click at [900, 22] on span "Start timer" at bounding box center [889, 20] width 47 height 15
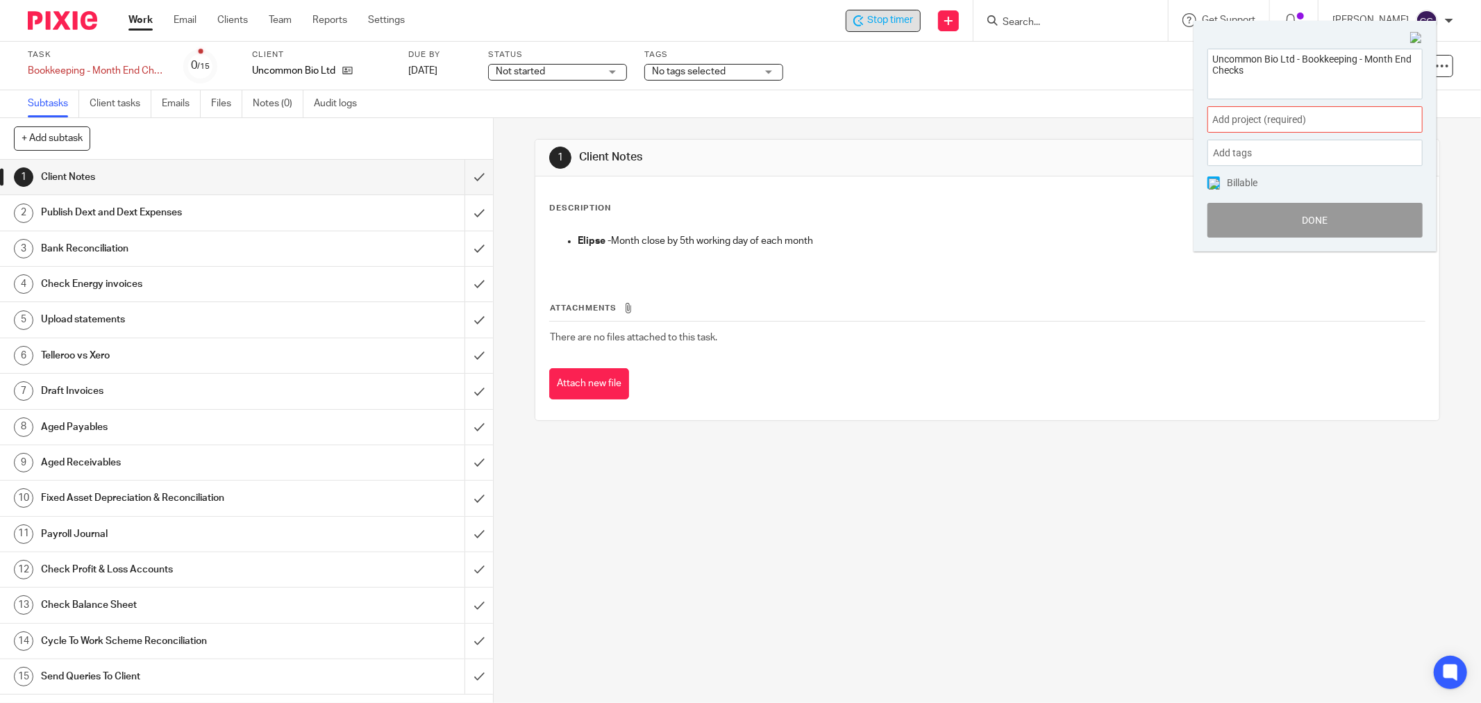
click at [1272, 119] on span "Add project (required) :" at bounding box center [1299, 119] width 175 height 15
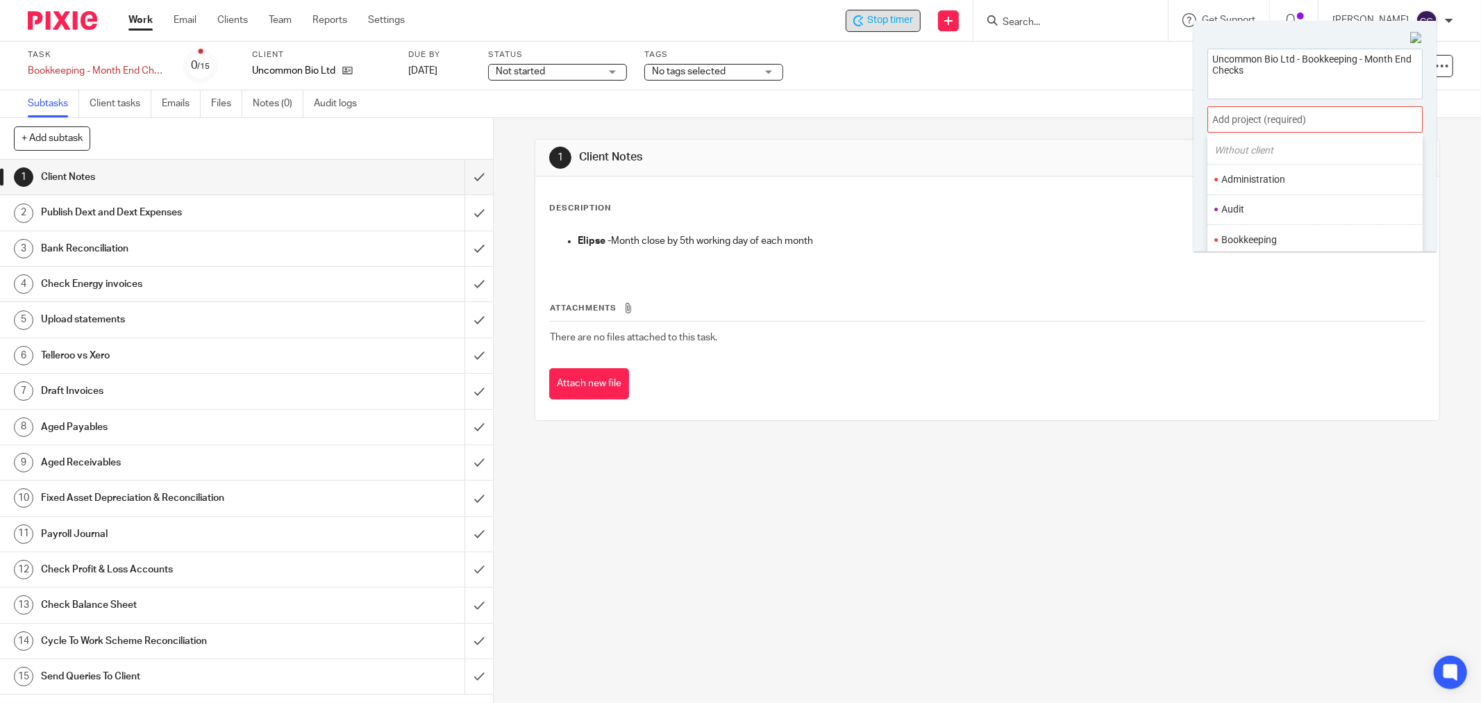
scroll to position [77, 0]
click at [1253, 203] on li "Bookkeeping" at bounding box center [1311, 205] width 181 height 15
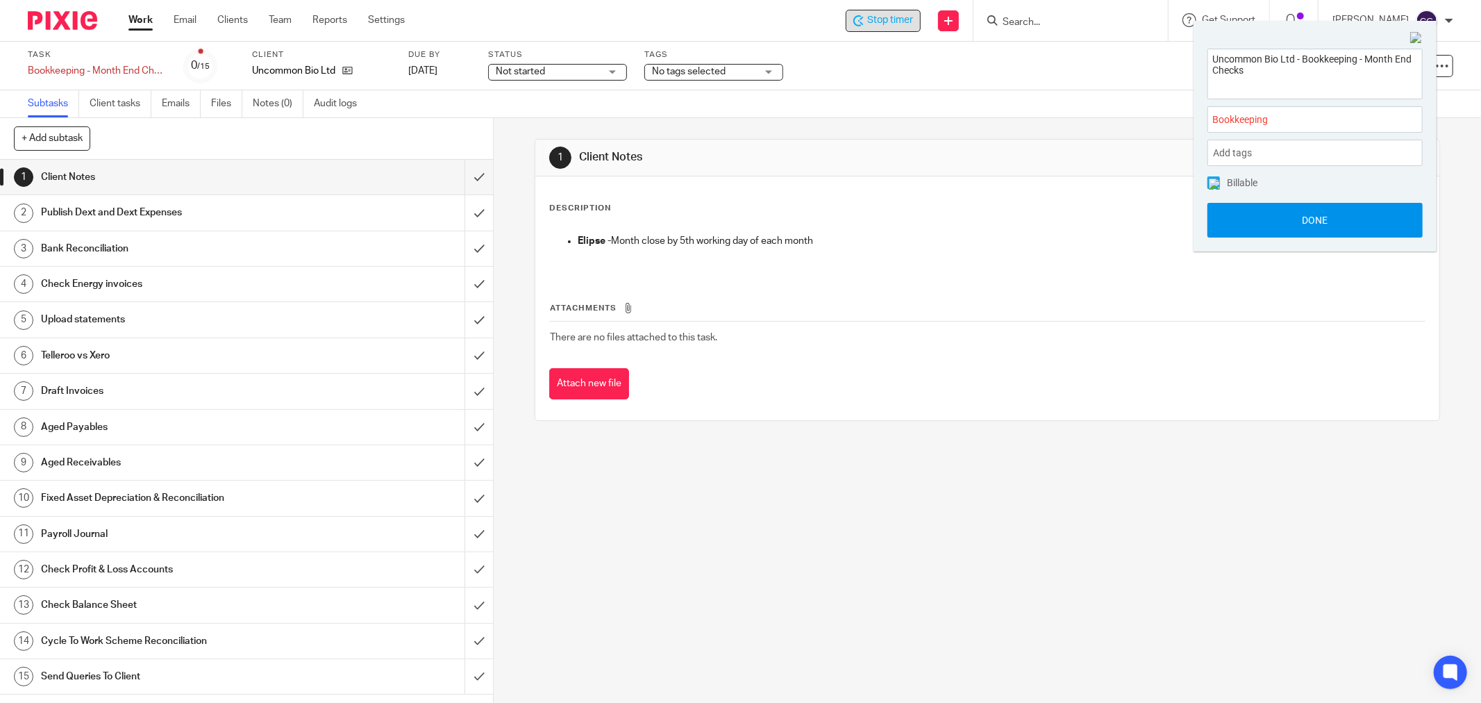
click at [1318, 221] on button "Done" at bounding box center [1314, 220] width 215 height 35
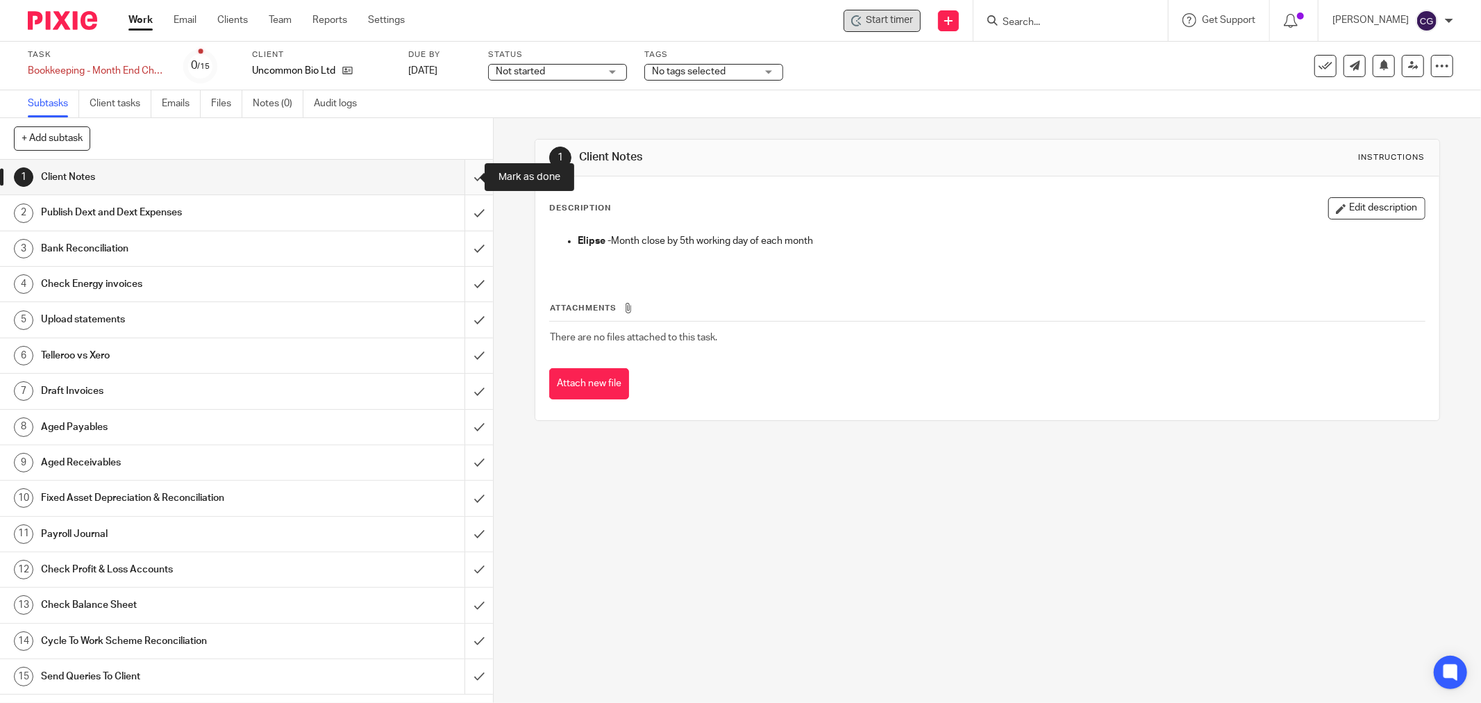
click at [467, 170] on input "submit" at bounding box center [246, 177] width 493 height 35
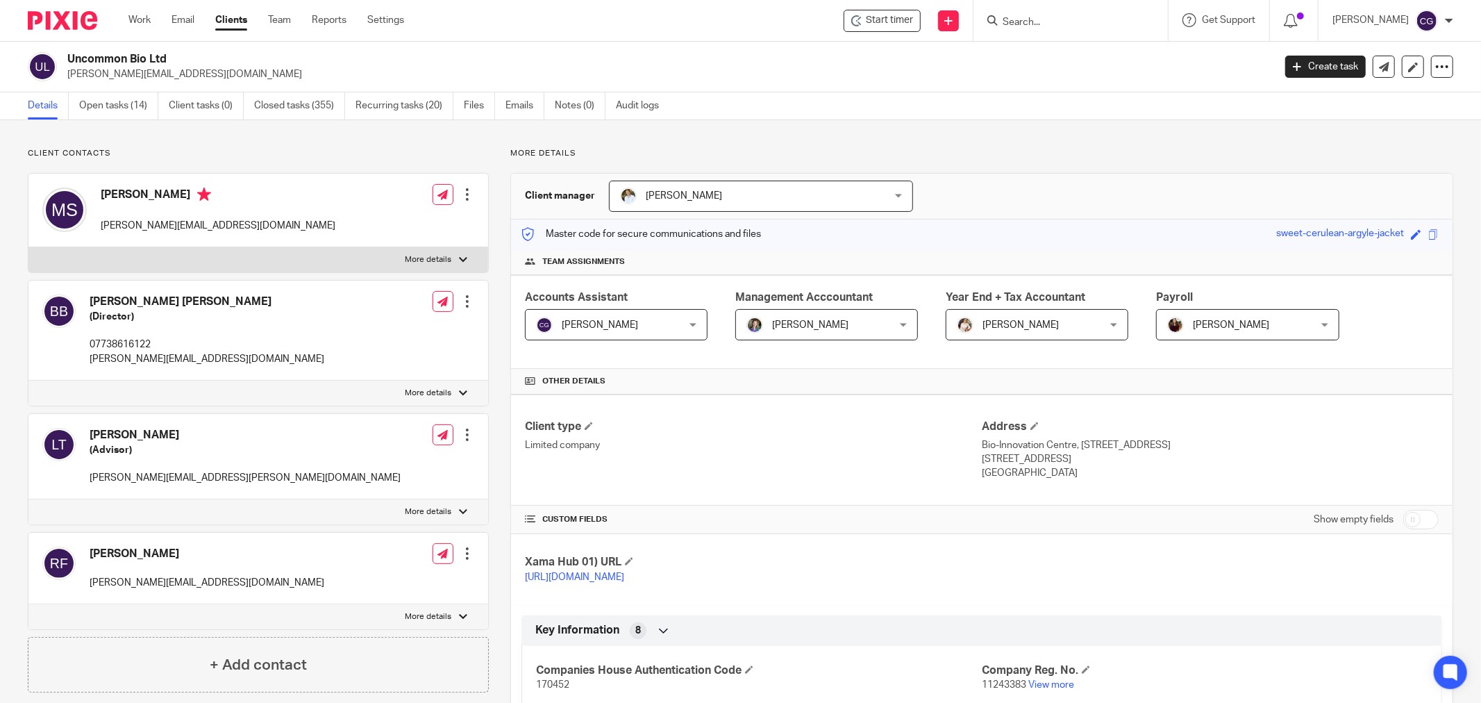
scroll to position [1375, 0]
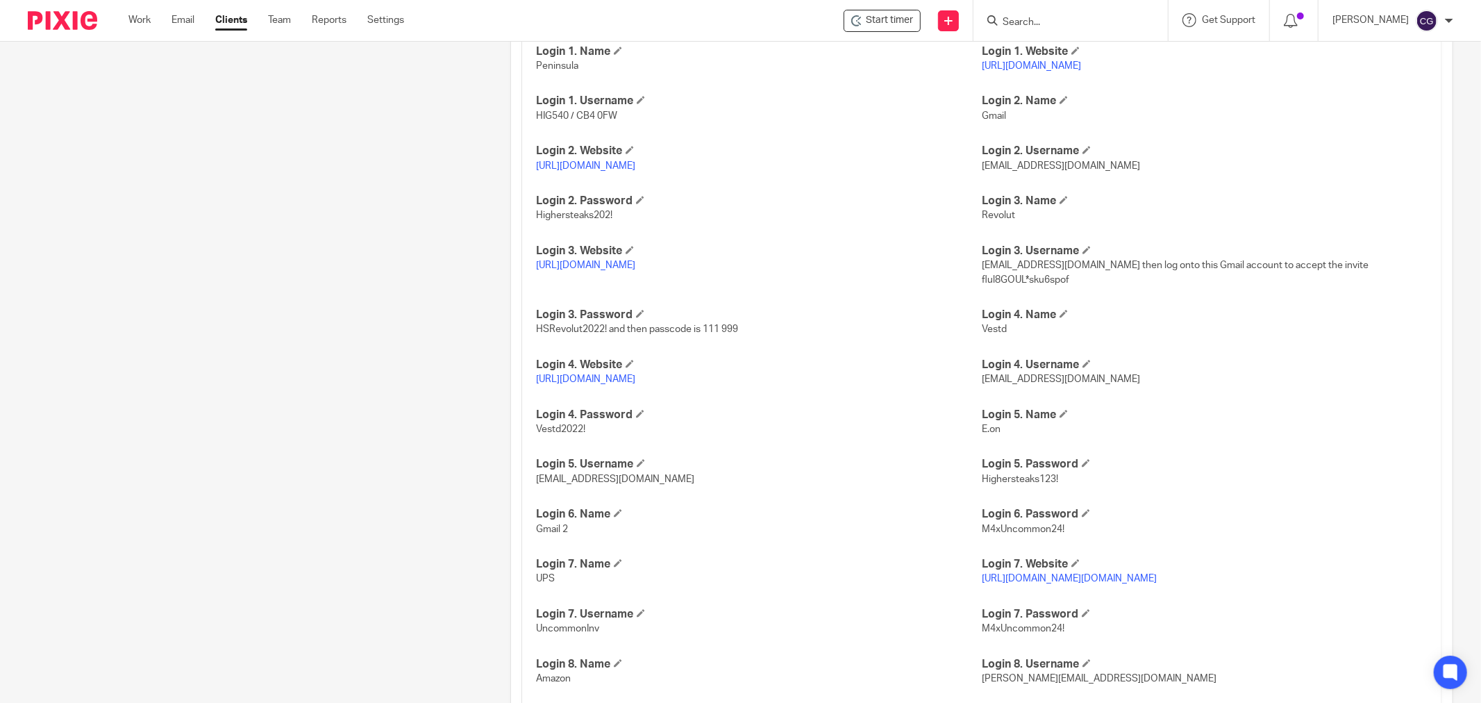
click at [619, 265] on link "[URL][DOMAIN_NAME]" at bounding box center [585, 265] width 99 height 10
click at [610, 165] on link "[URL][DOMAIN_NAME]" at bounding box center [585, 166] width 99 height 10
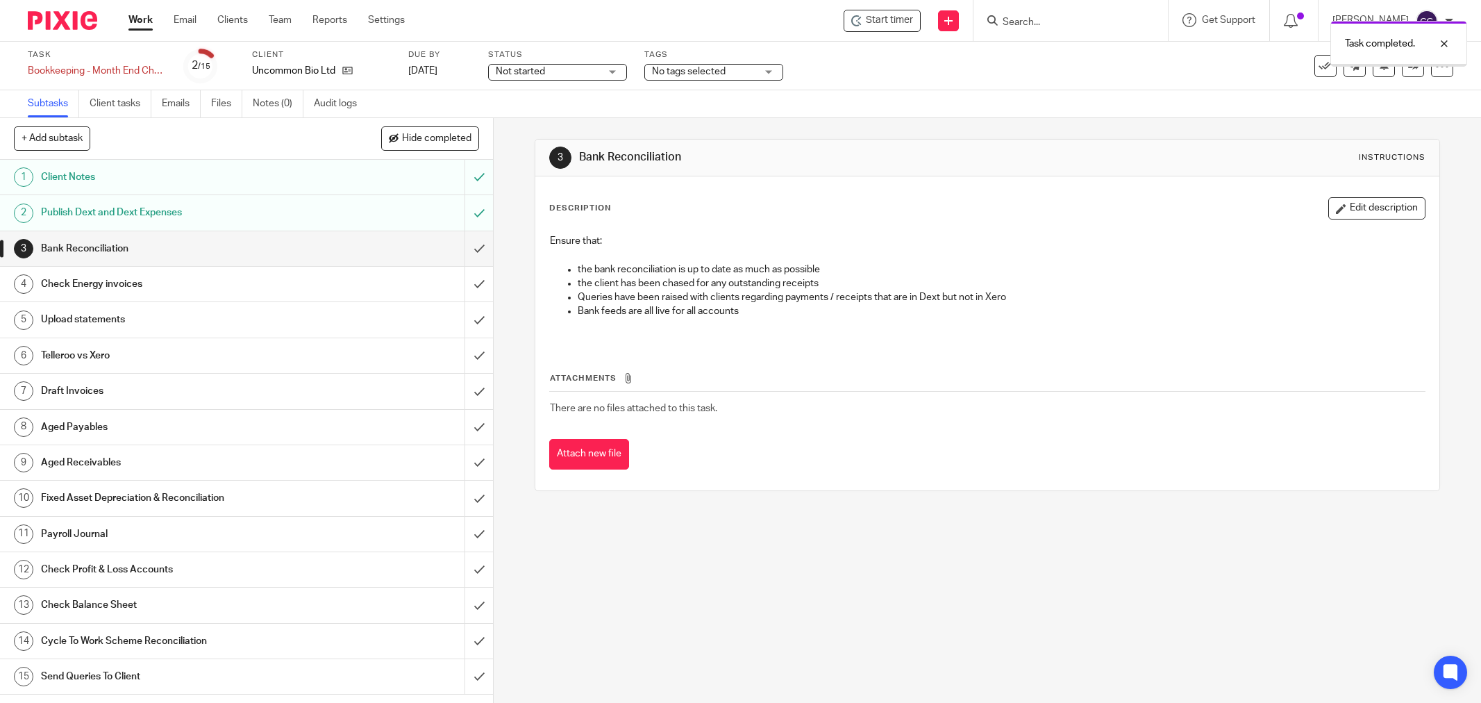
click at [460, 254] on input "submit" at bounding box center [246, 248] width 493 height 35
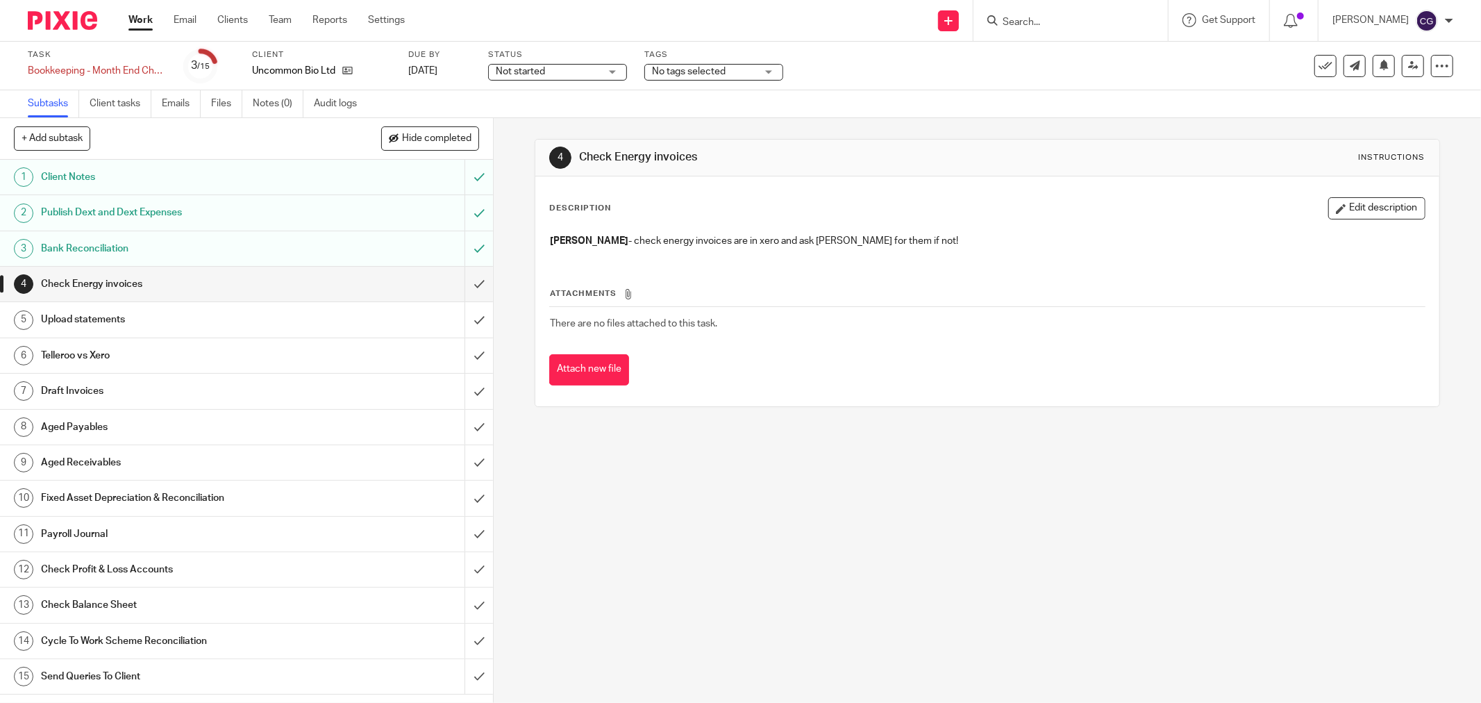
click at [455, 290] on input "submit" at bounding box center [246, 284] width 493 height 35
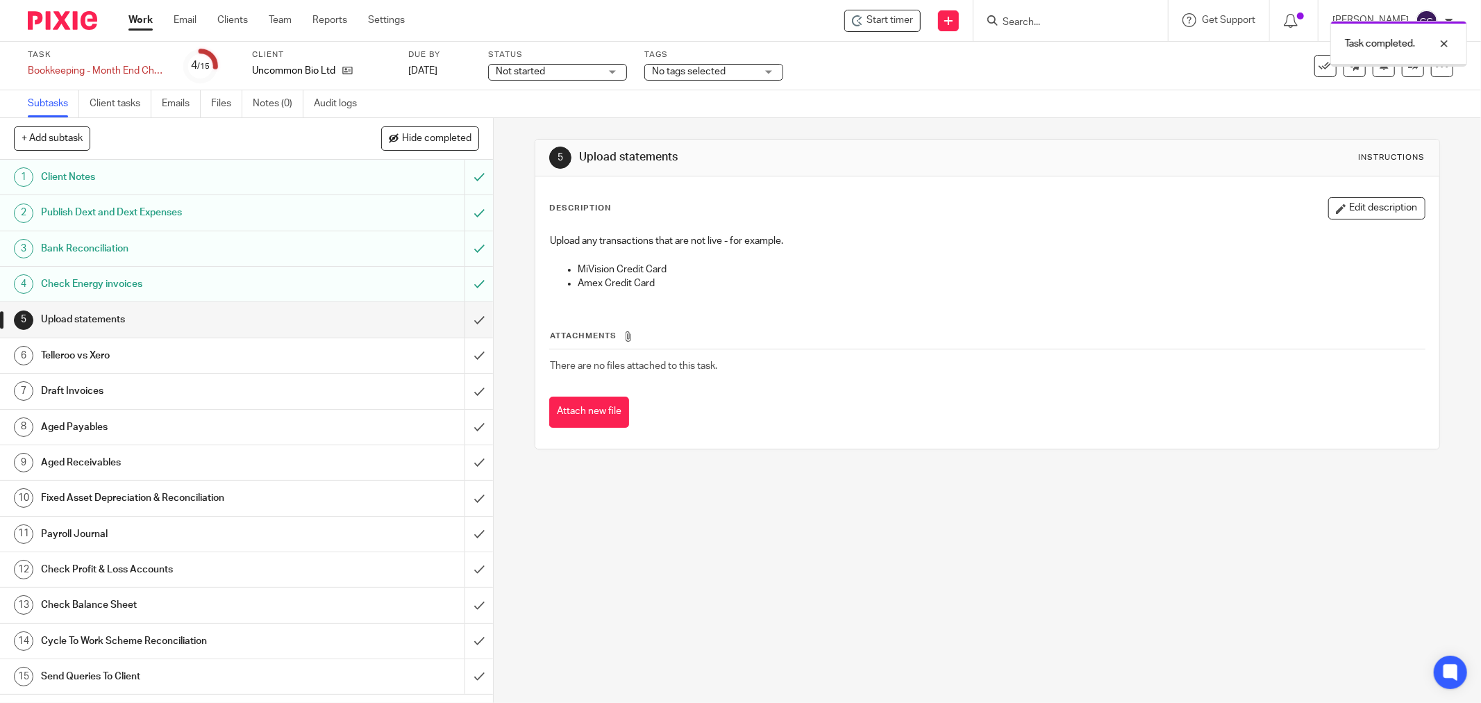
click at [457, 325] on input "submit" at bounding box center [246, 319] width 493 height 35
